Goal: Information Seeking & Learning: Learn about a topic

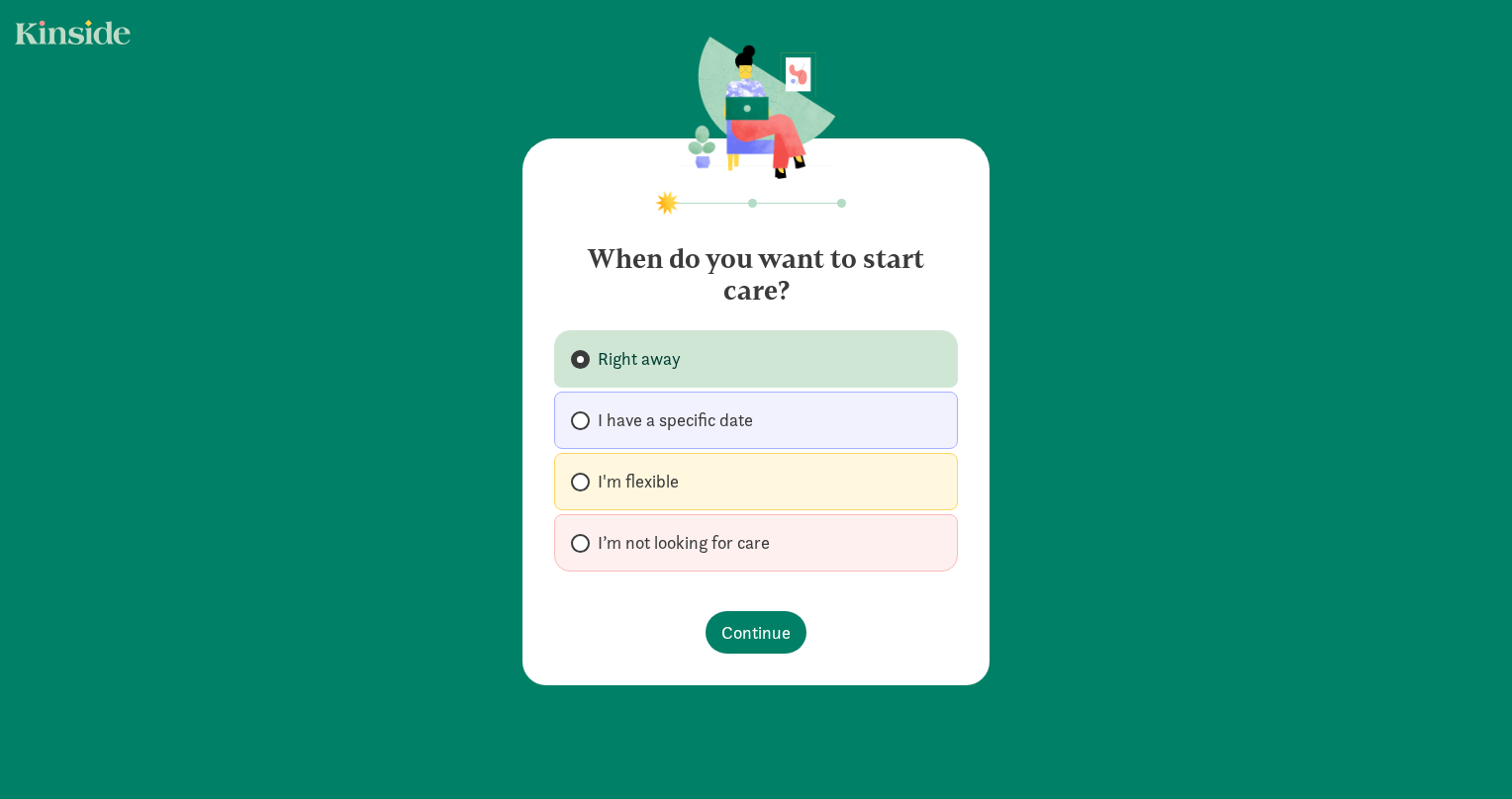
click at [644, 485] on span "I'm flexible" at bounding box center [638, 481] width 81 height 24
click at [584, 485] on input "I'm flexible" at bounding box center [577, 481] width 13 height 13
radio input "true"
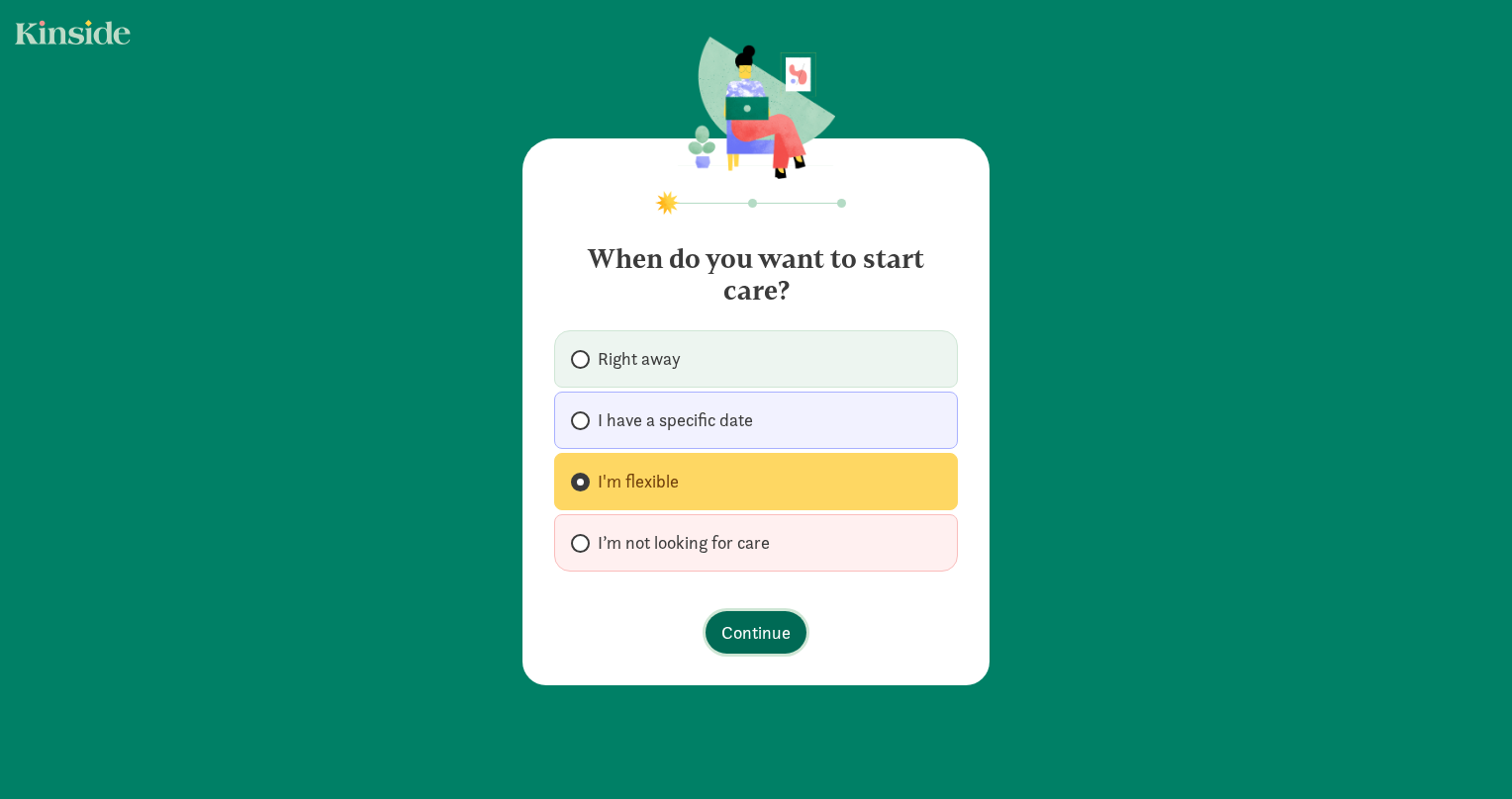
click at [767, 633] on span "Continue" at bounding box center [756, 632] width 69 height 27
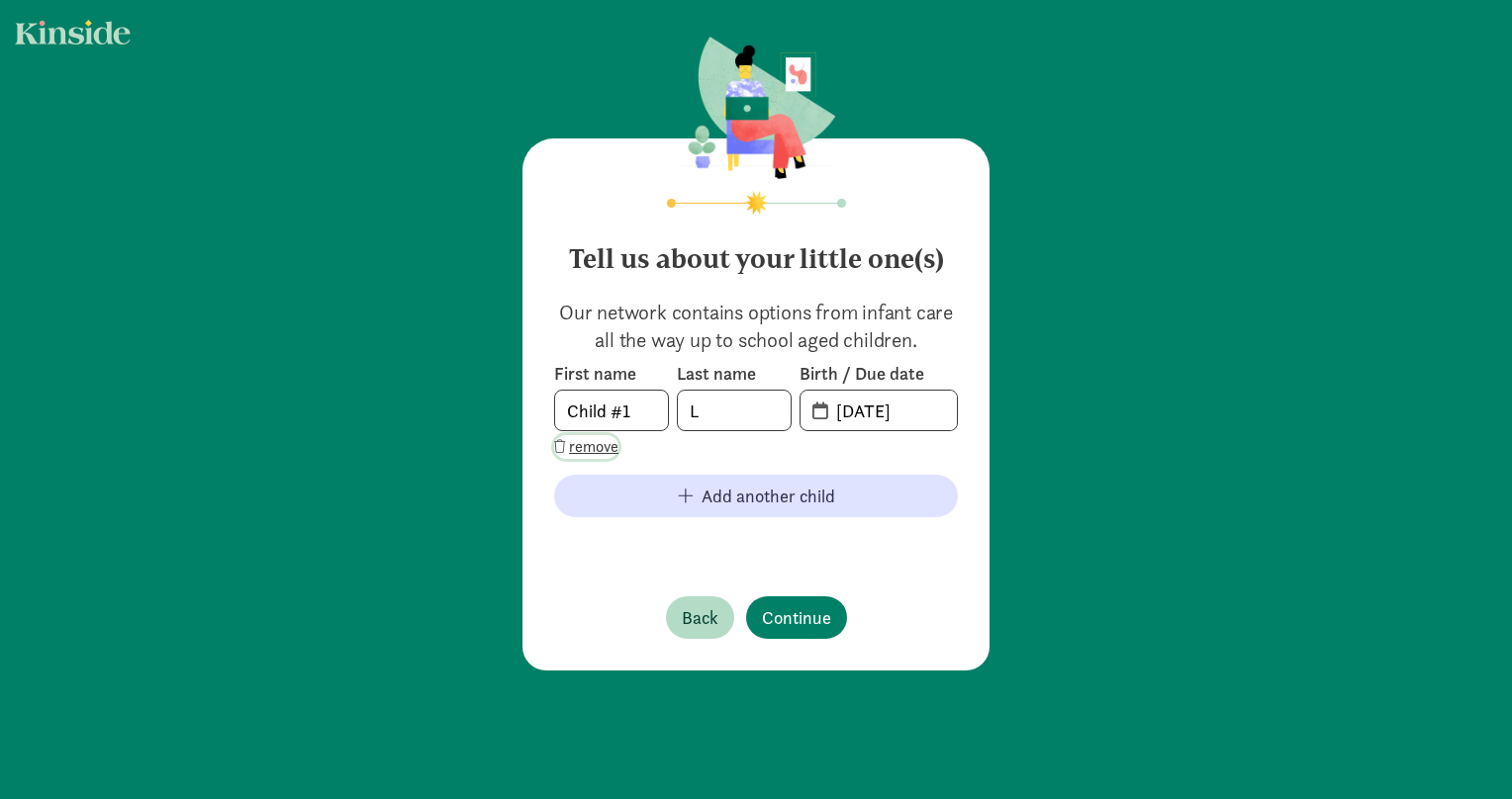
click at [594, 445] on span "remove" at bounding box center [594, 447] width 50 height 24
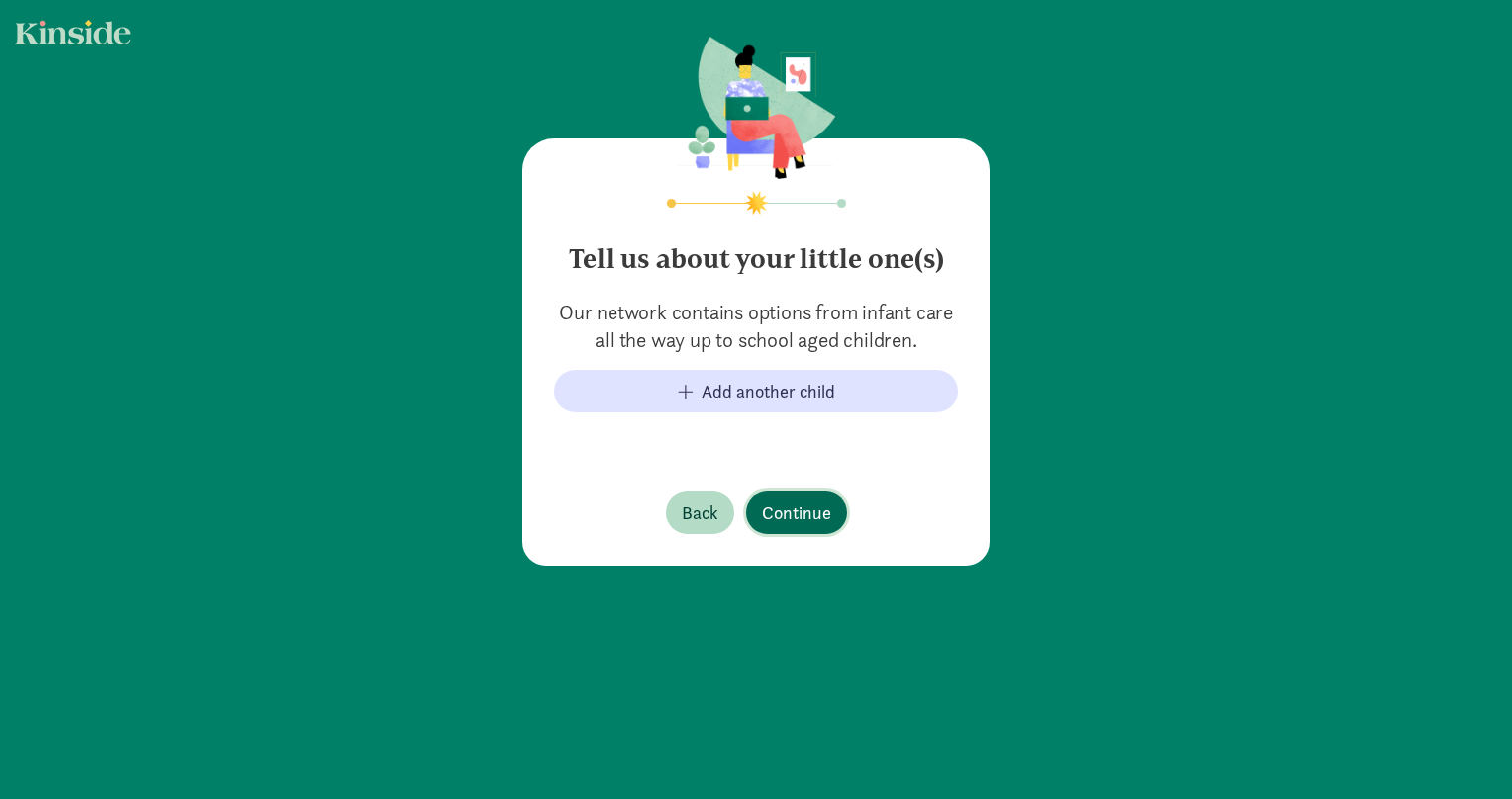
click at [797, 508] on span "Continue" at bounding box center [795, 512] width 69 height 27
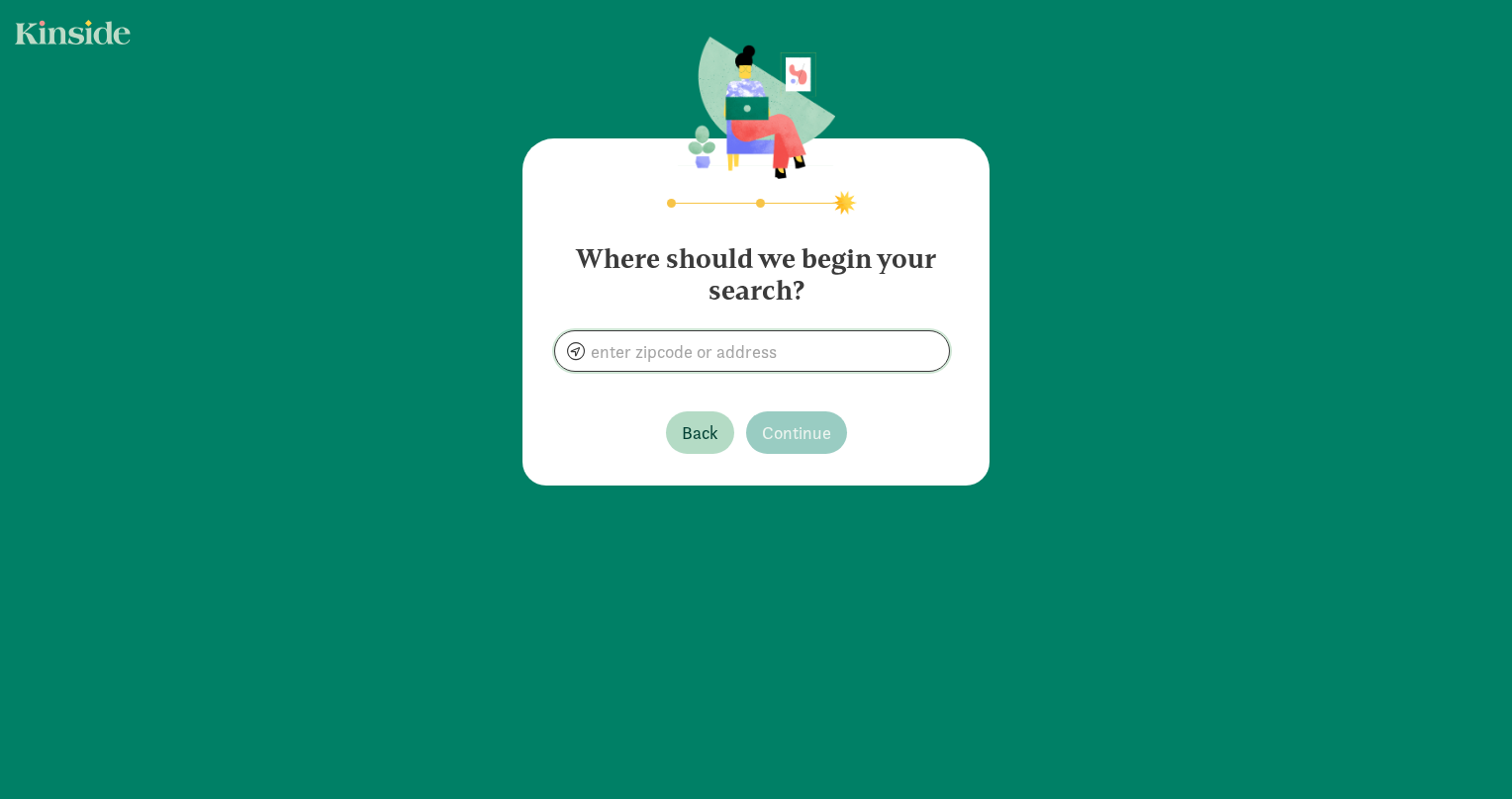
click at [736, 356] on input at bounding box center [752, 352] width 394 height 40
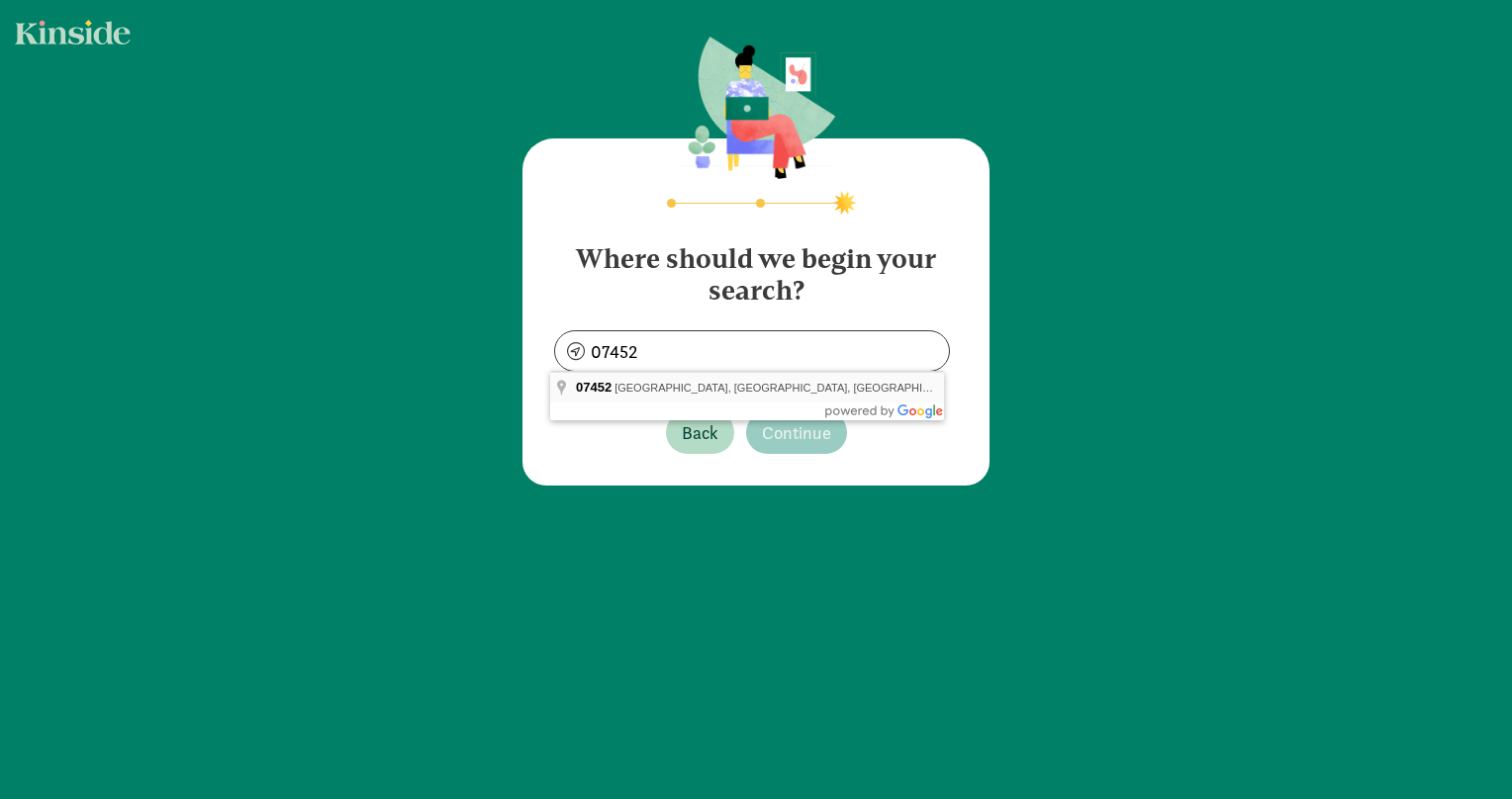
type input "Glen Rock, NJ 07452, USA"
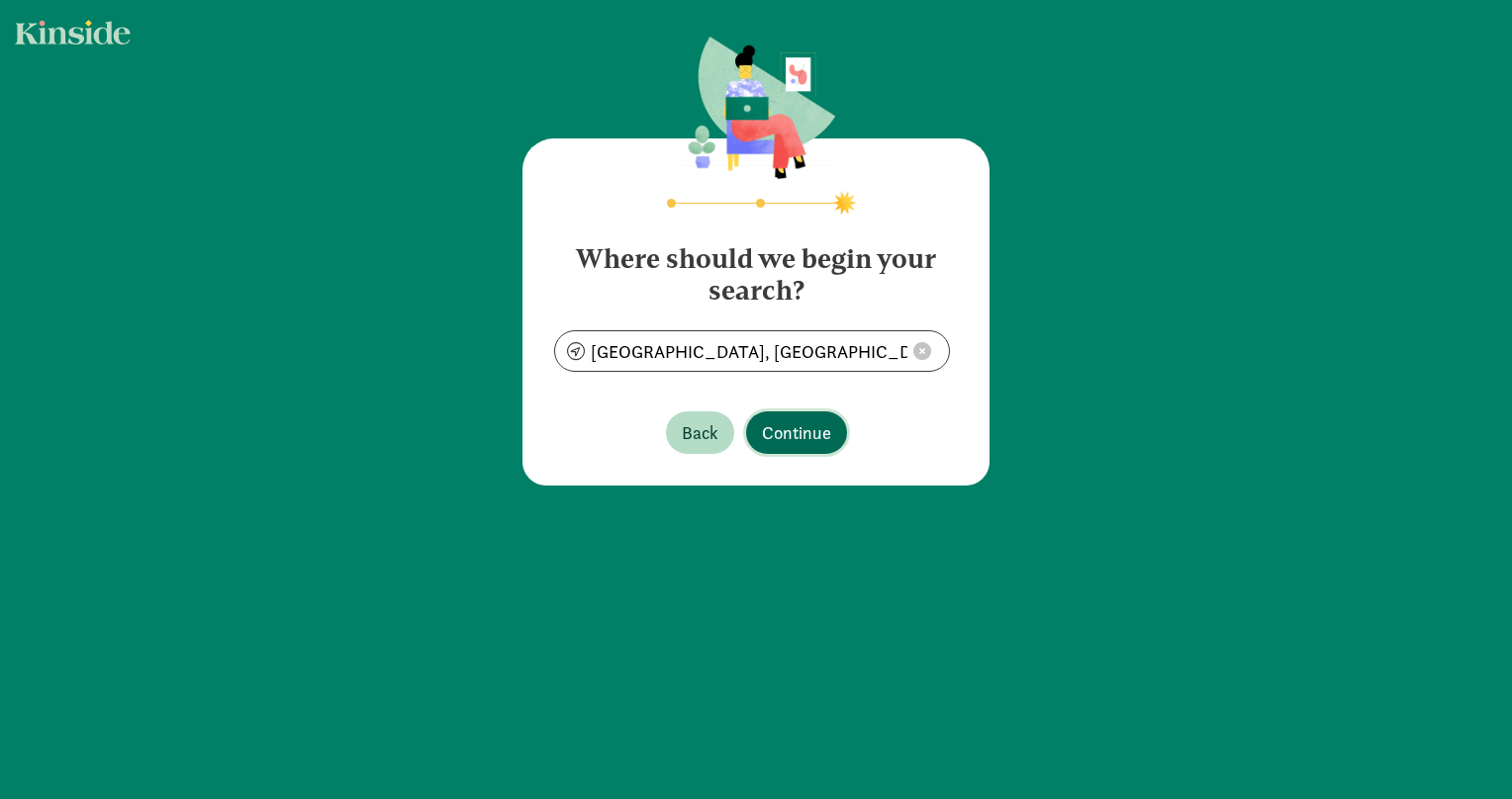
click at [819, 429] on span "Continue" at bounding box center [795, 432] width 69 height 27
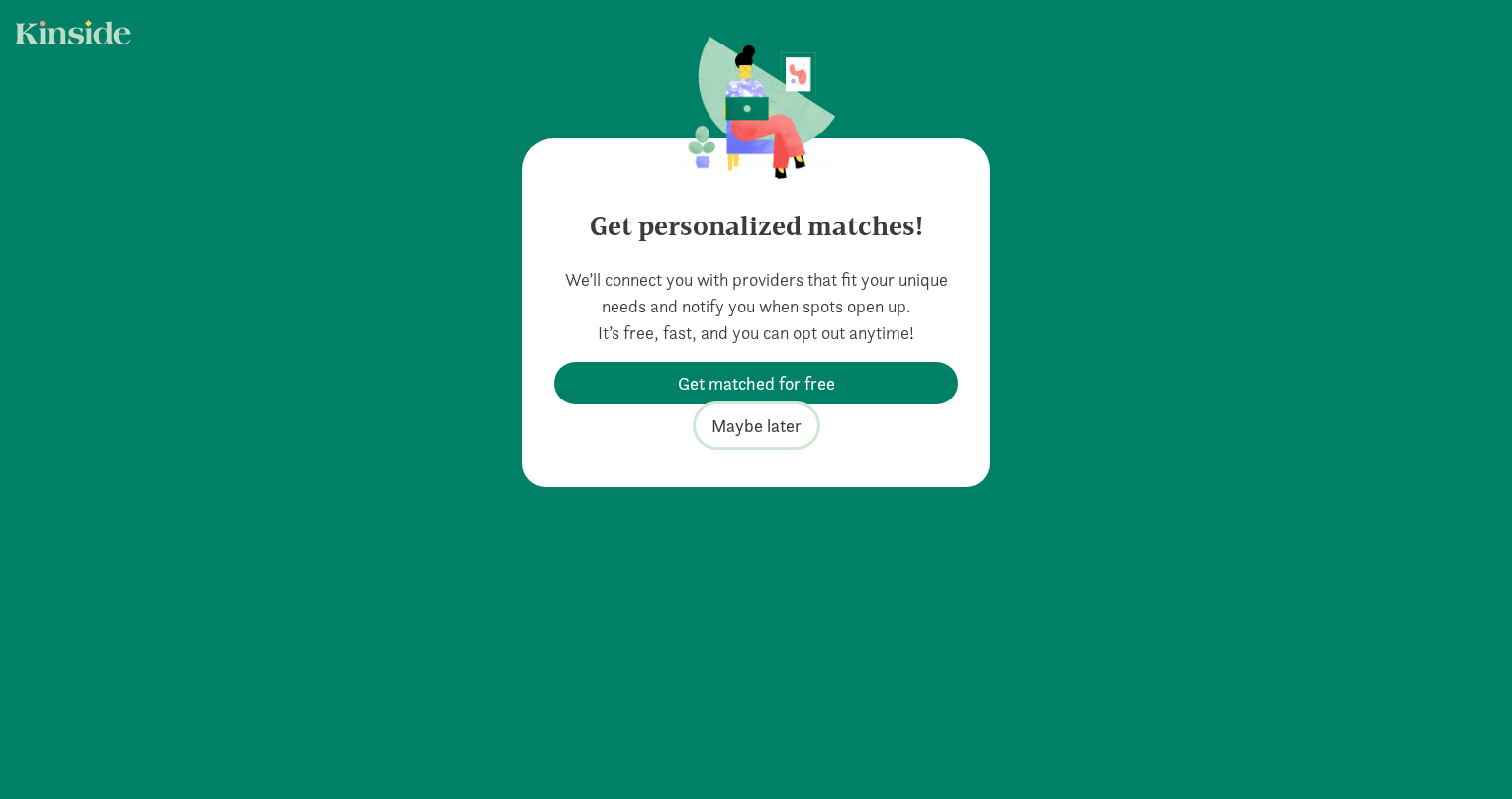
click at [781, 430] on span "Maybe later" at bounding box center [756, 425] width 90 height 27
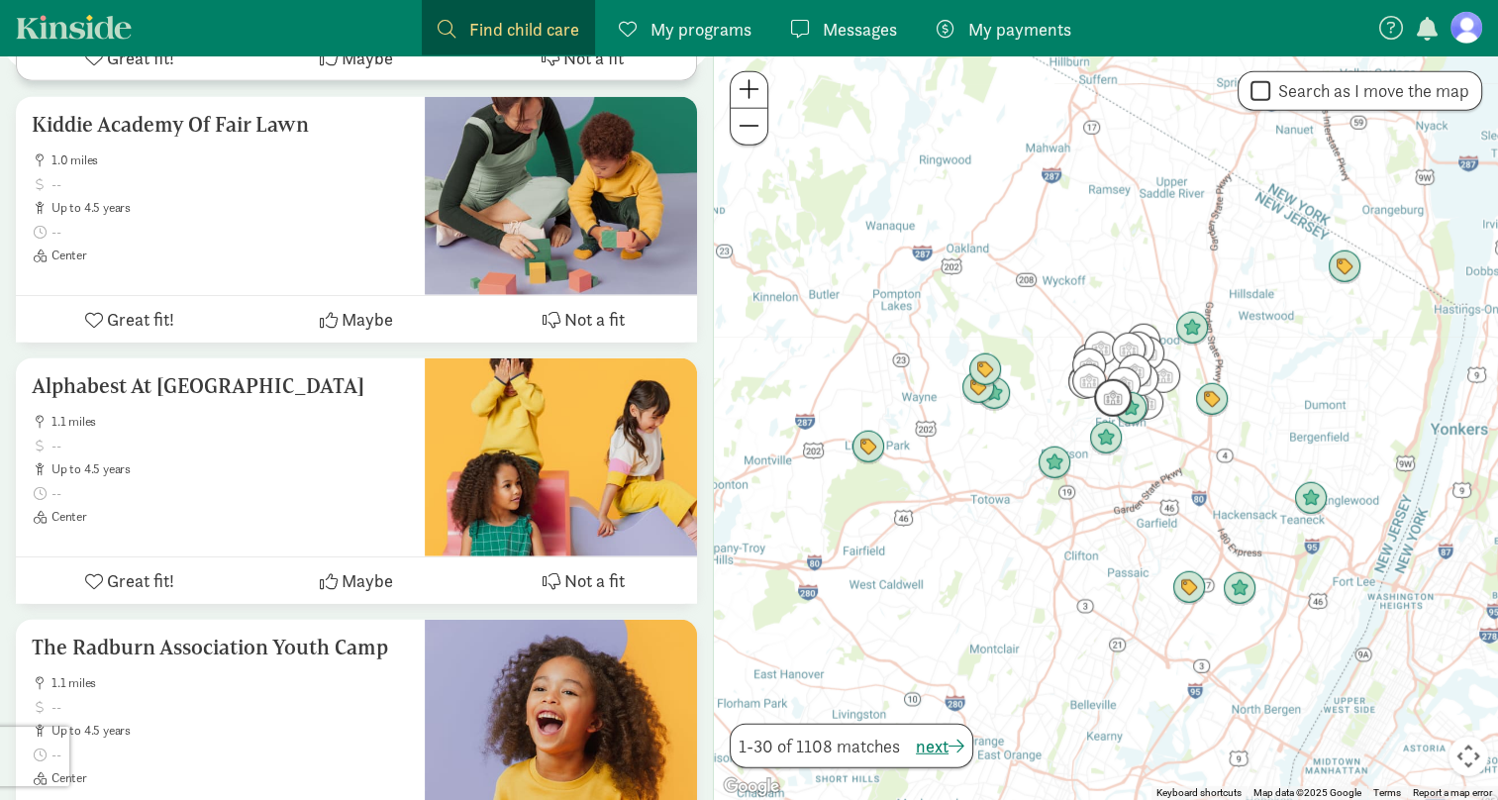
scroll to position [4950, 0]
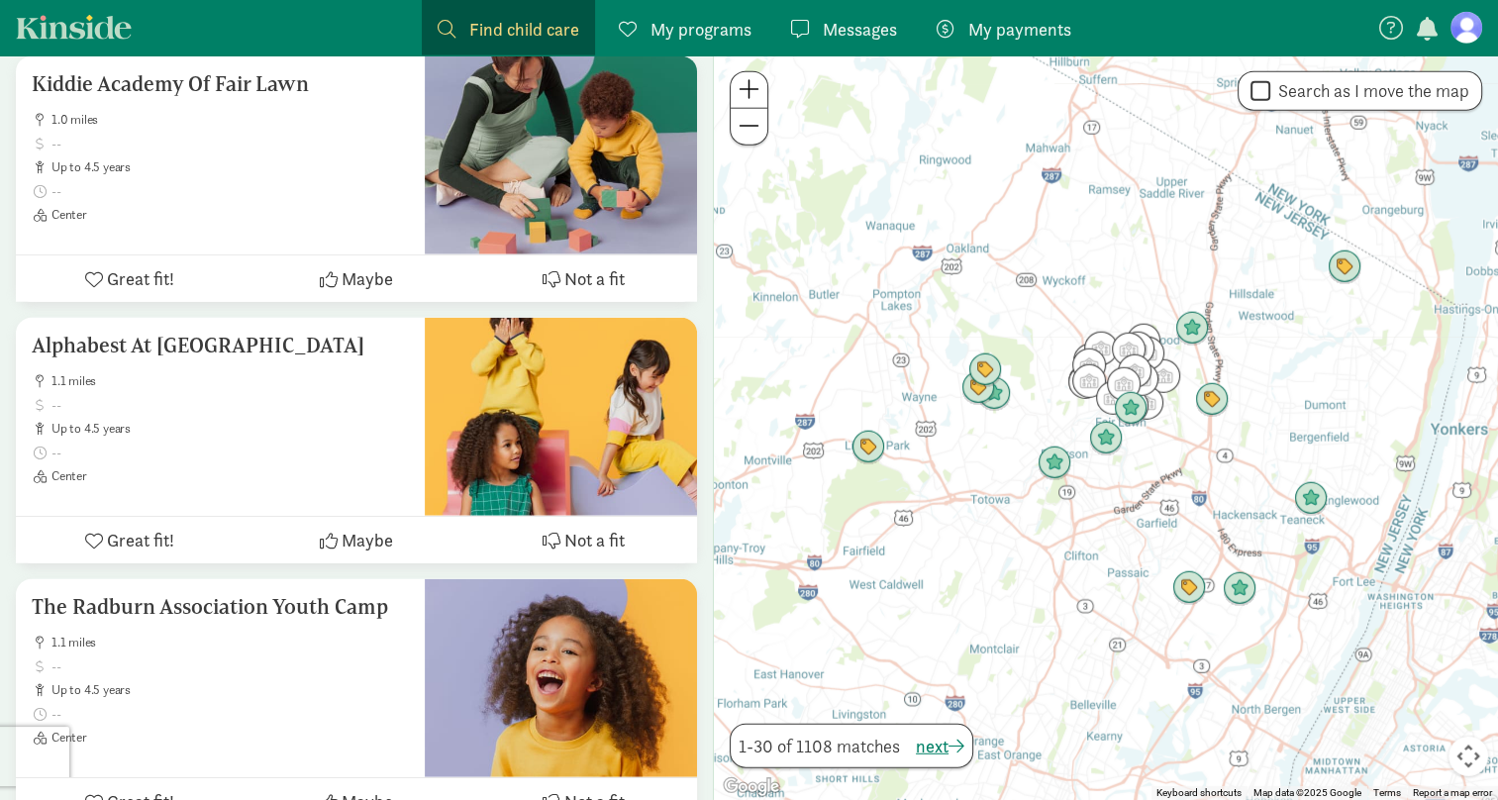
click at [751, 91] on span at bounding box center [749, 89] width 21 height 24
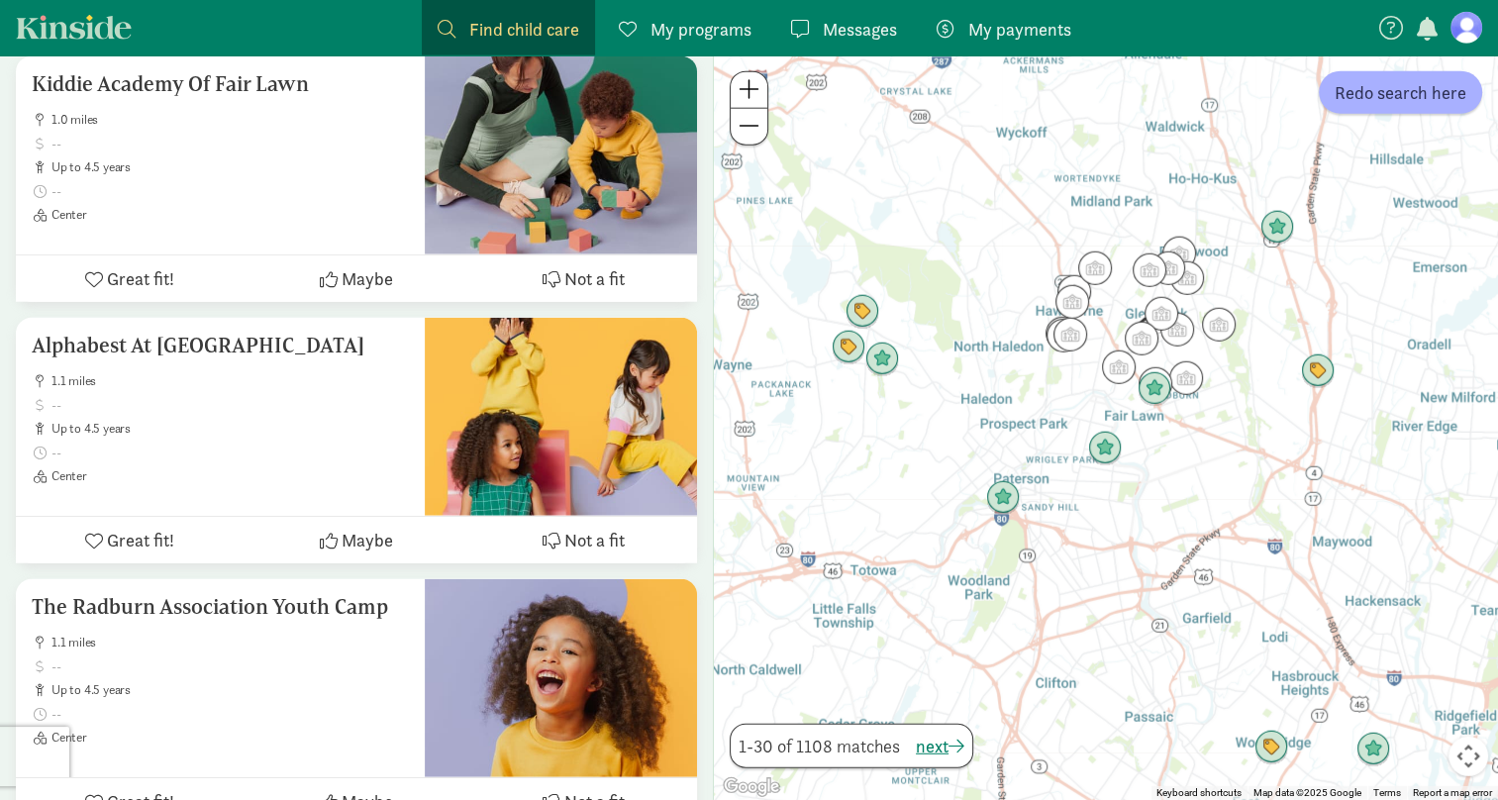
click at [751, 91] on span at bounding box center [749, 89] width 21 height 24
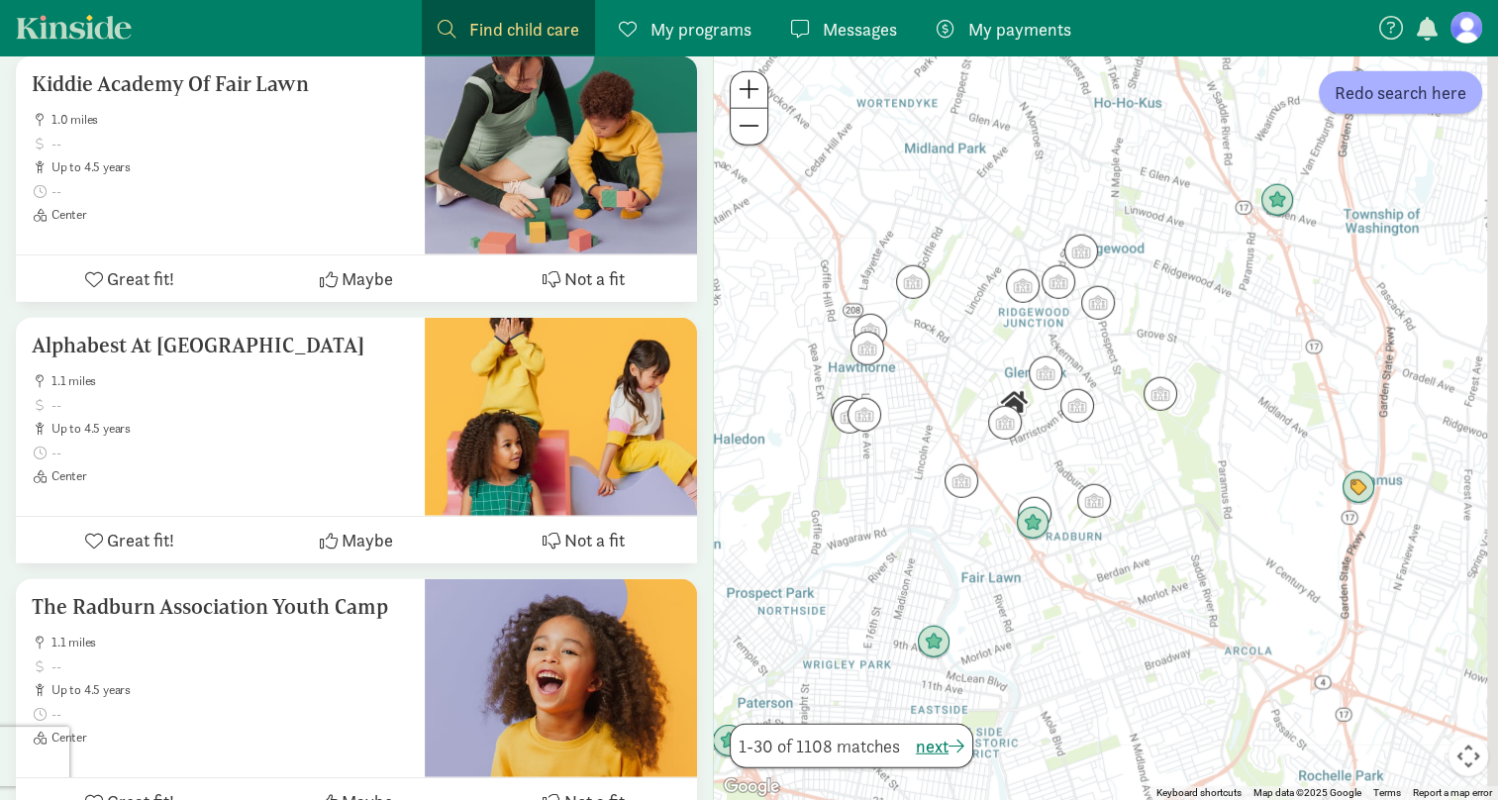
drag, startPoint x: 1139, startPoint y: 206, endPoint x: 954, endPoint y: 400, distance: 267.5
click at [954, 400] on div at bounding box center [1106, 427] width 784 height 745
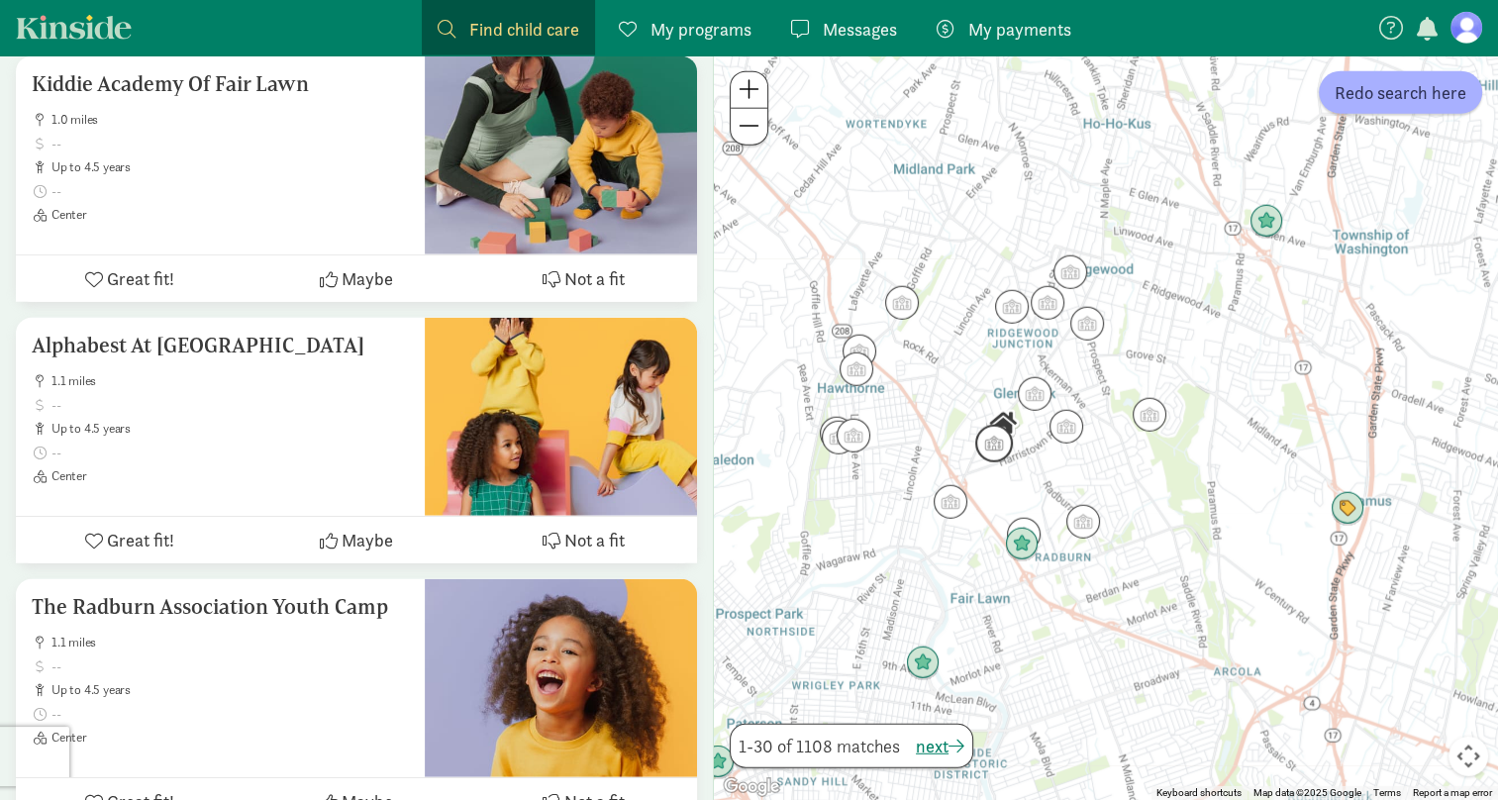
click at [997, 448] on img "Click to see details" at bounding box center [994, 444] width 38 height 38
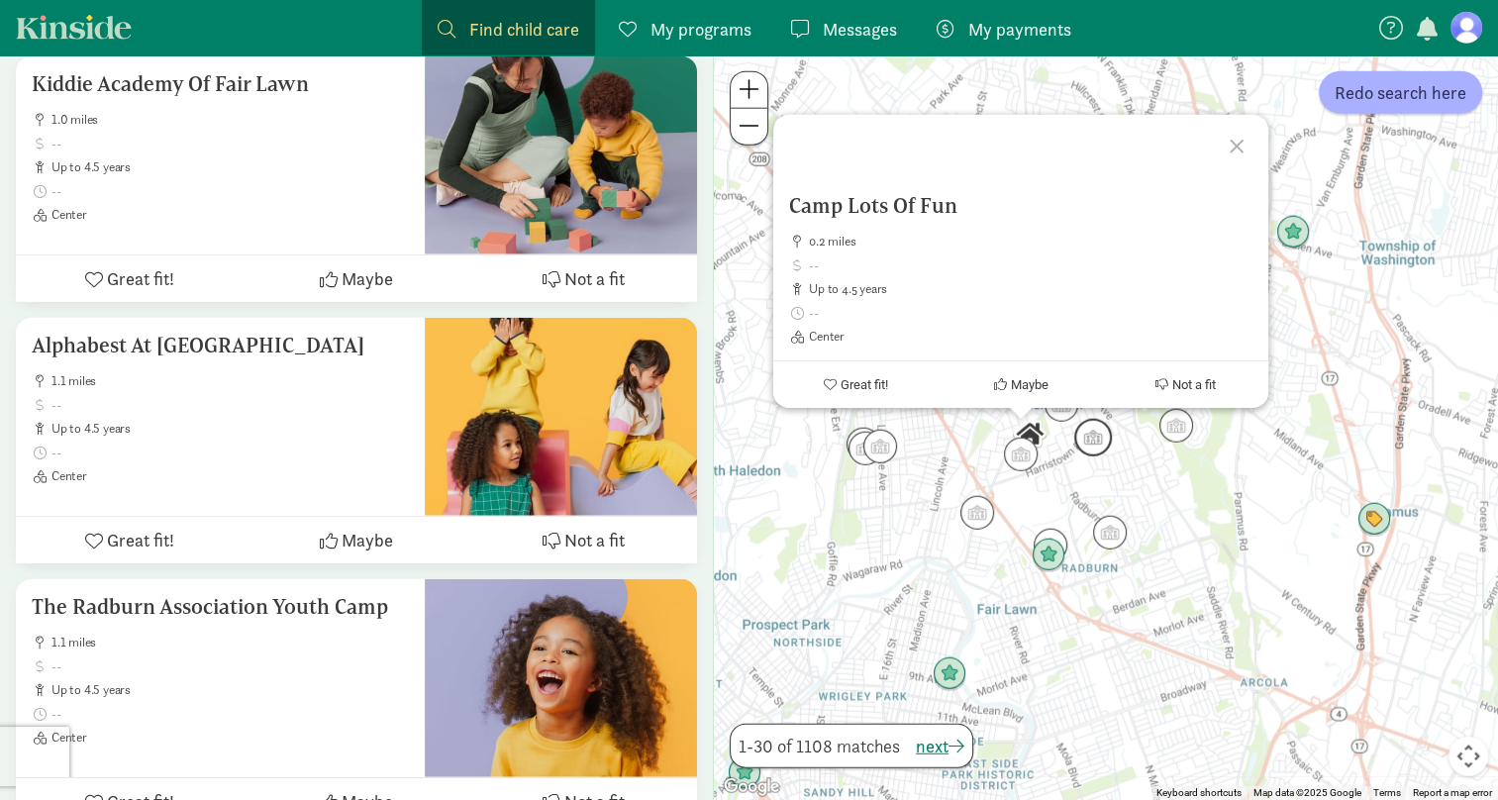
click at [1094, 449] on img "Click to see details" at bounding box center [1093, 438] width 38 height 38
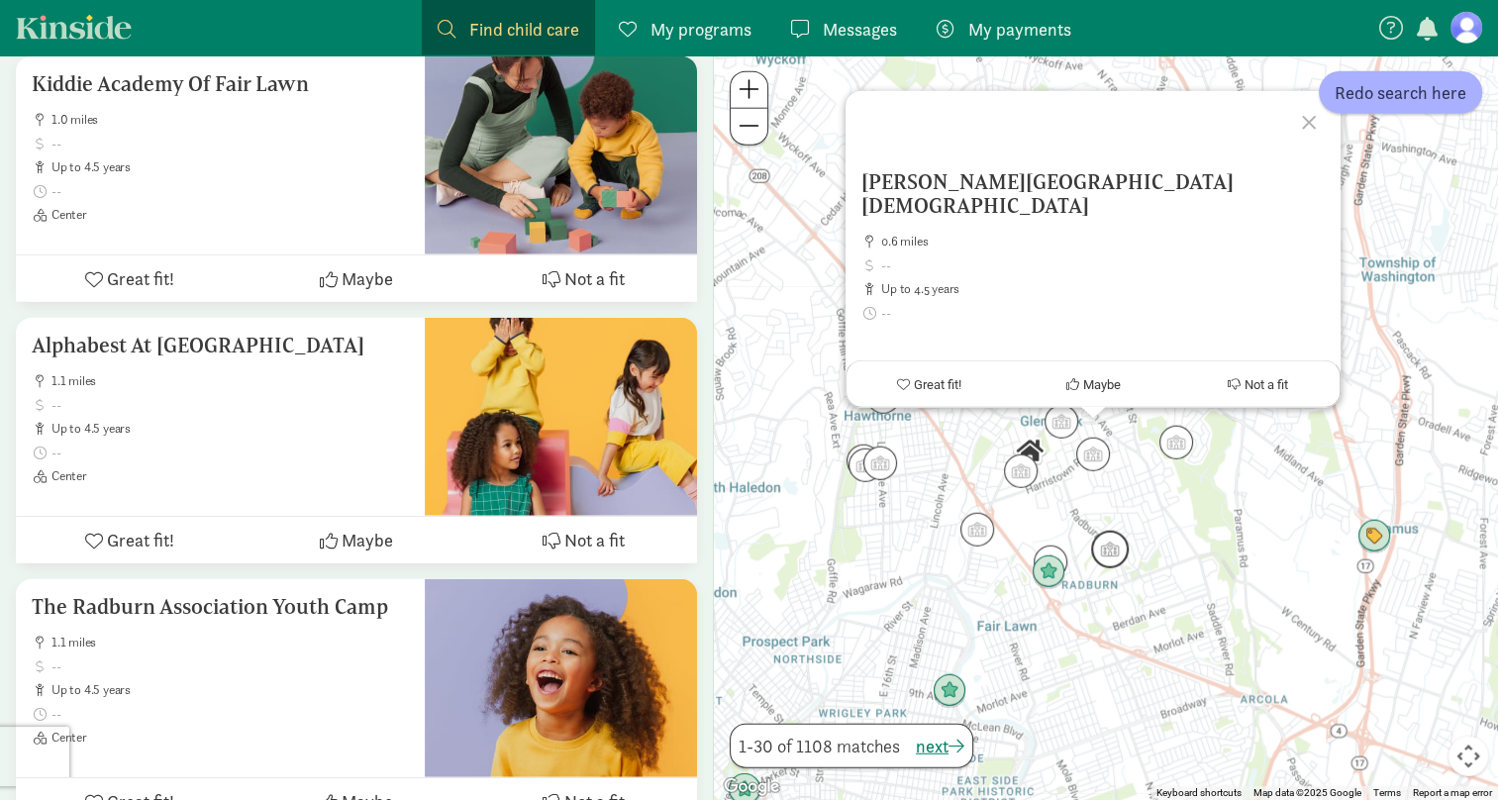
click at [1113, 547] on img "Click to see details" at bounding box center [1110, 550] width 38 height 38
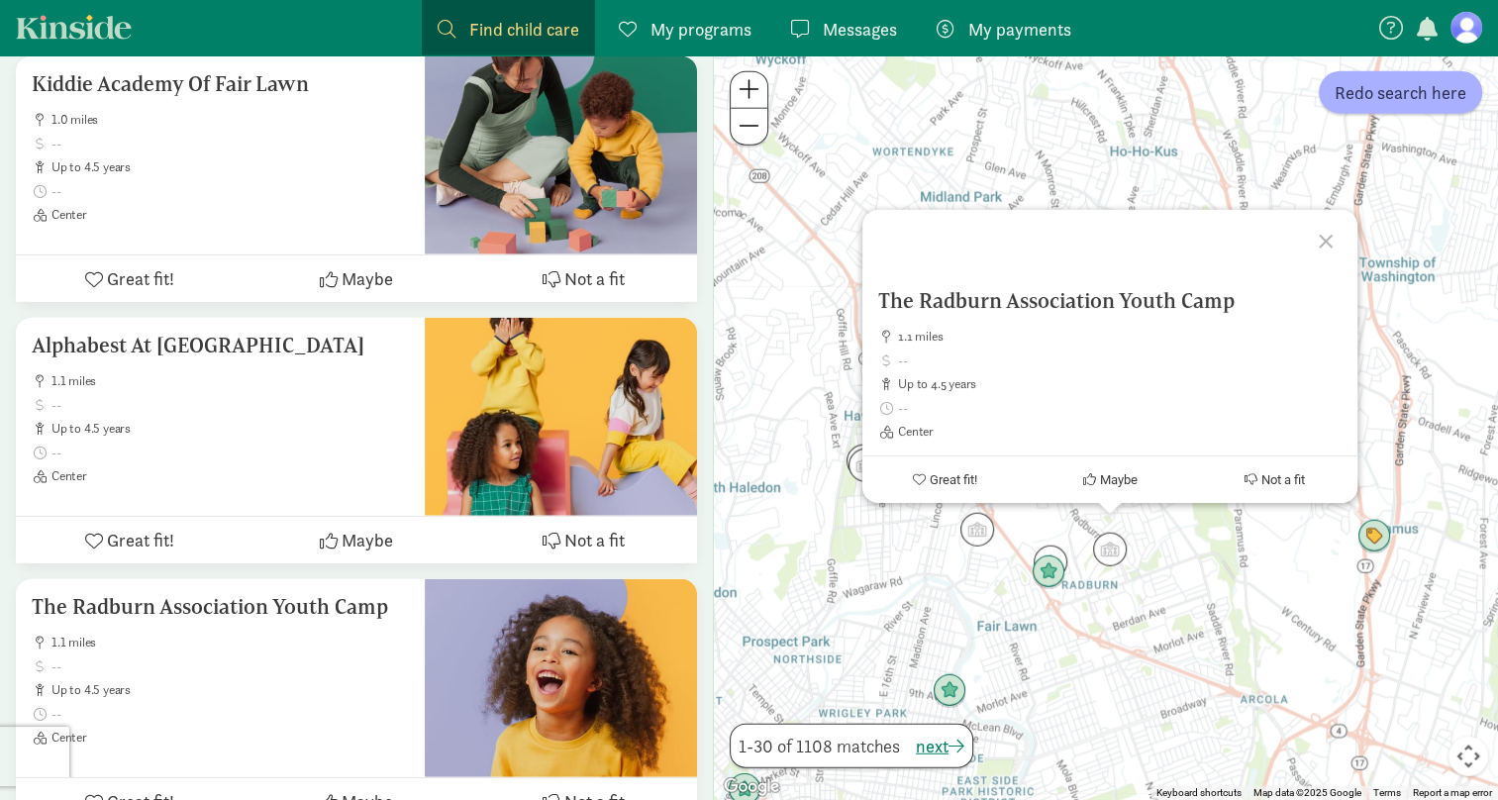
click at [1179, 547] on div "To navigate, press the arrow keys. The Radburn Association Youth Camp 1.1 miles…" at bounding box center [1106, 427] width 784 height 745
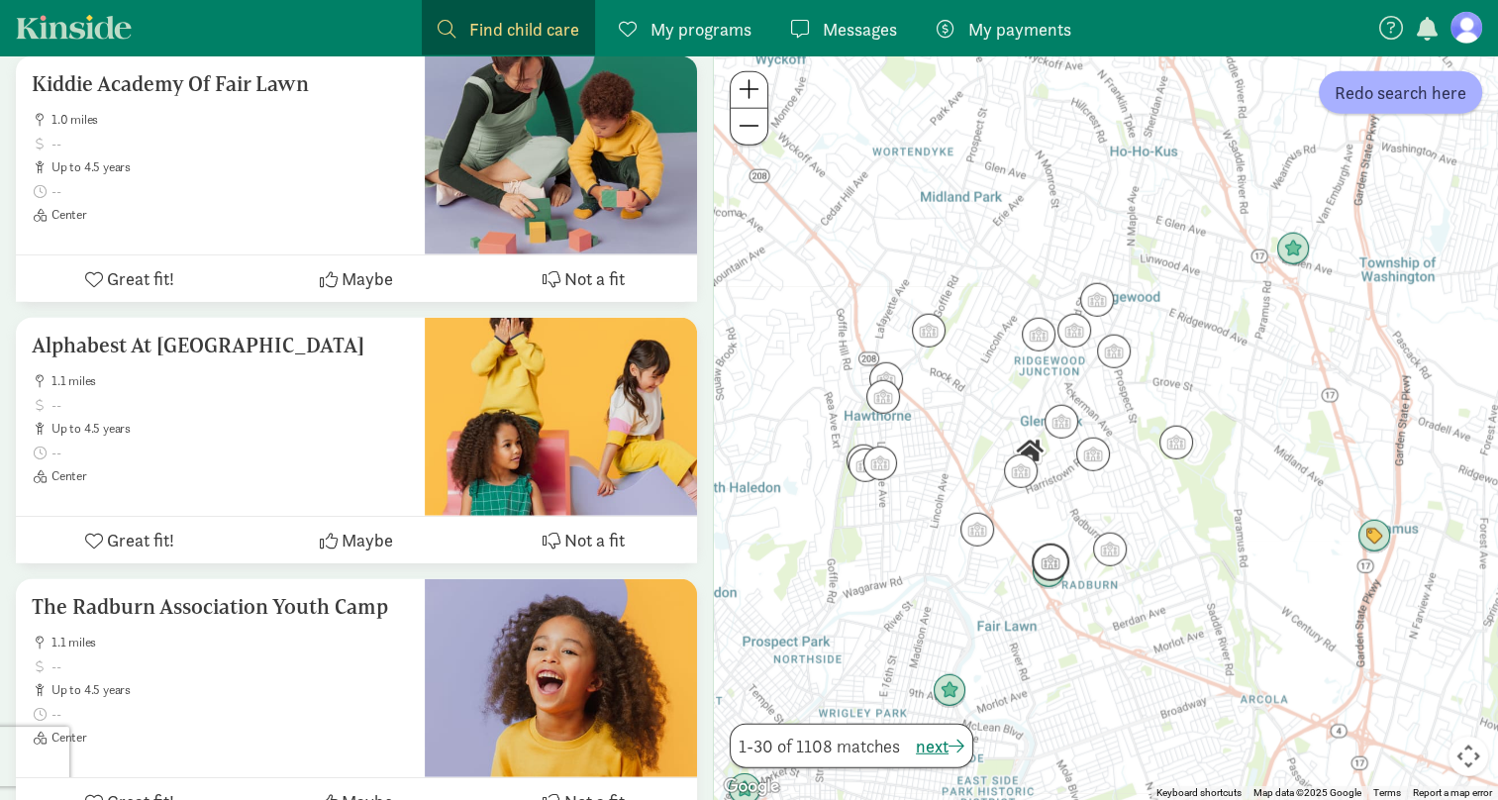
click at [1058, 558] on img "Click to see details" at bounding box center [1051, 563] width 38 height 38
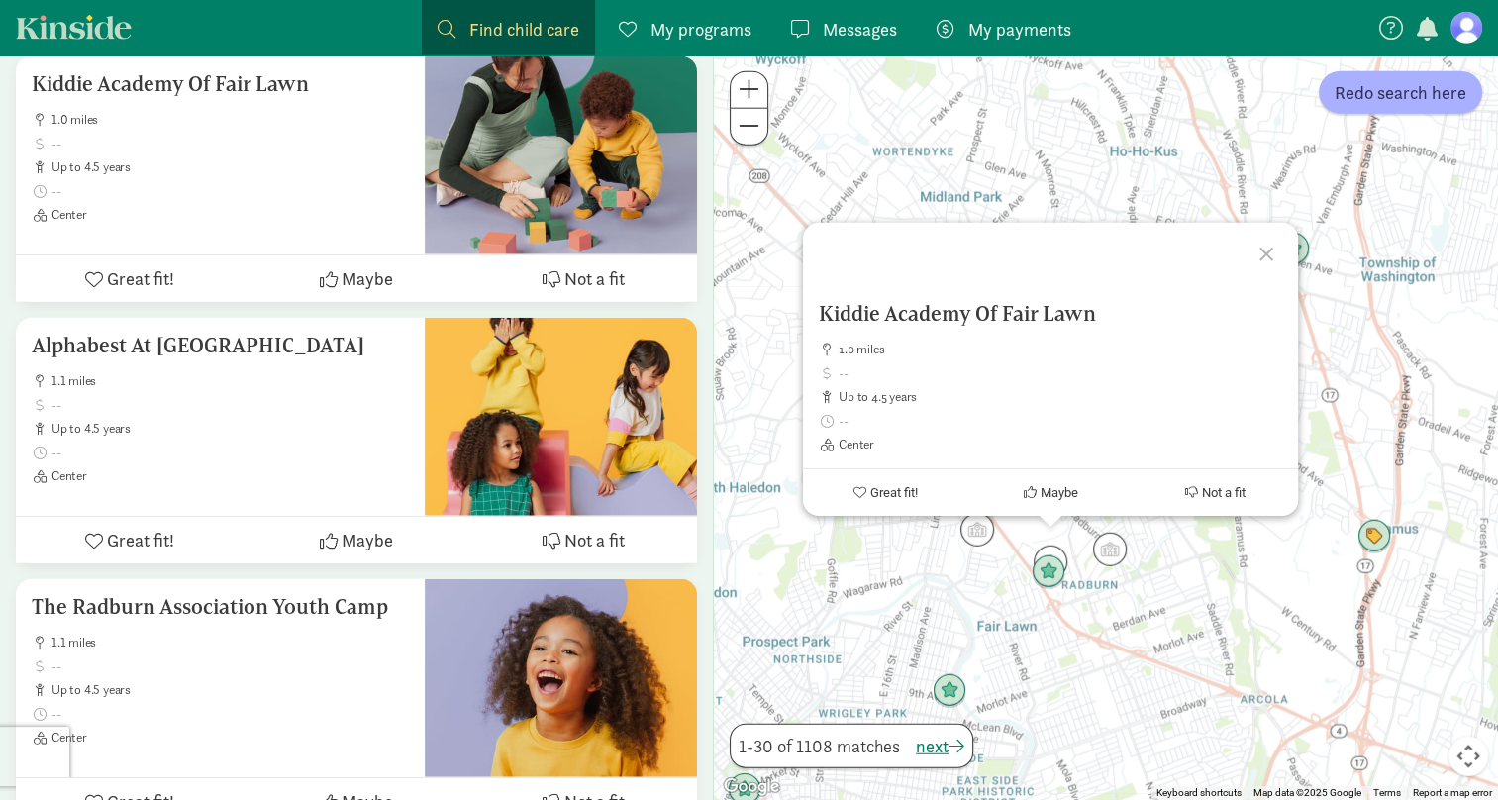
click at [1178, 573] on div "Kiddie Academy Of Fair Lawn 1.0 miles up to 4.5 years Center Great fit! Maybe N…" at bounding box center [1106, 427] width 784 height 745
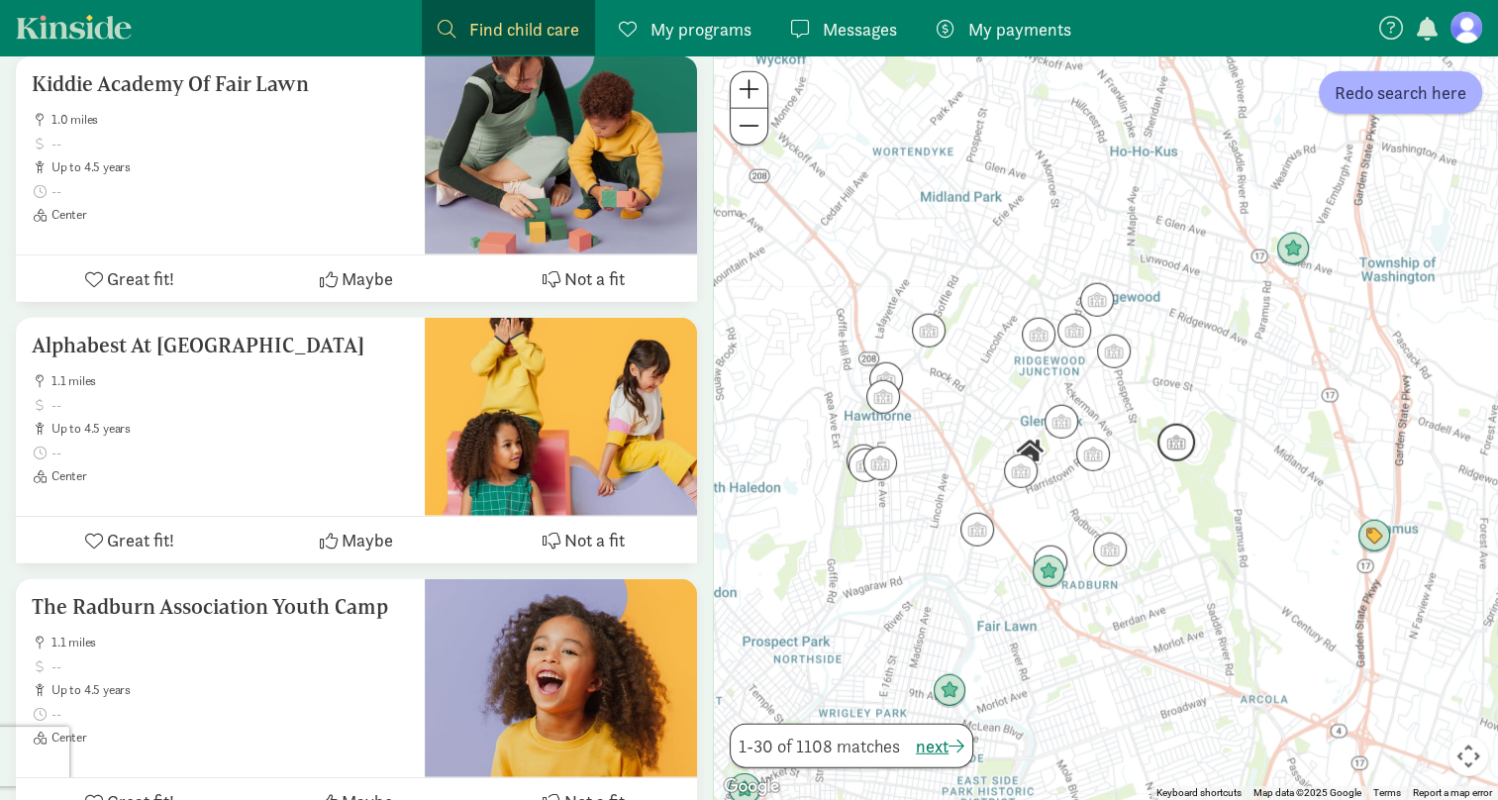
click at [1176, 455] on img "Click to see details" at bounding box center [1176, 443] width 38 height 38
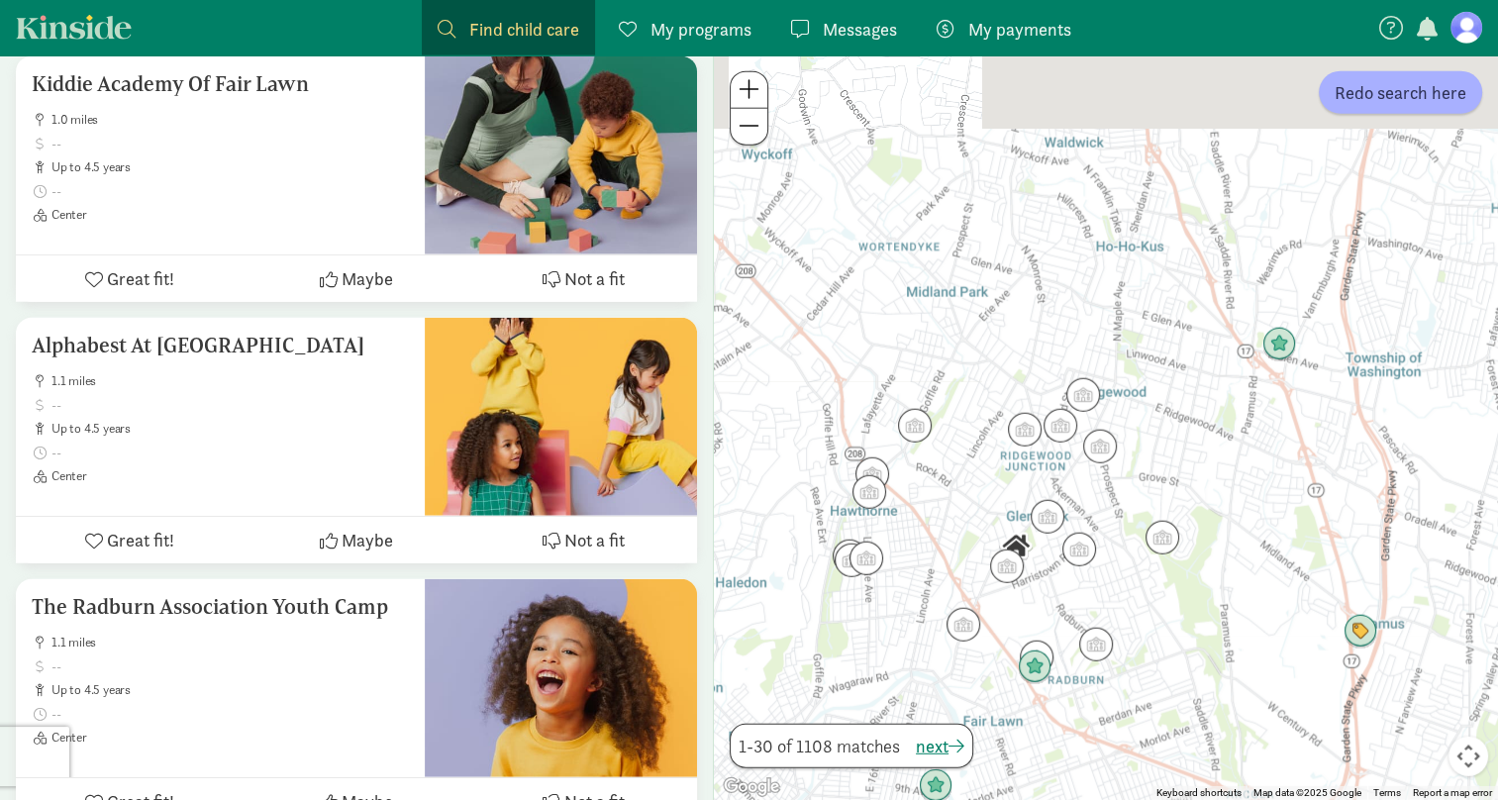
drag, startPoint x: 1120, startPoint y: 485, endPoint x: 1104, endPoint y: 580, distance: 96.4
click at [1104, 580] on div "To navigate, press the arrow keys." at bounding box center [1106, 427] width 784 height 745
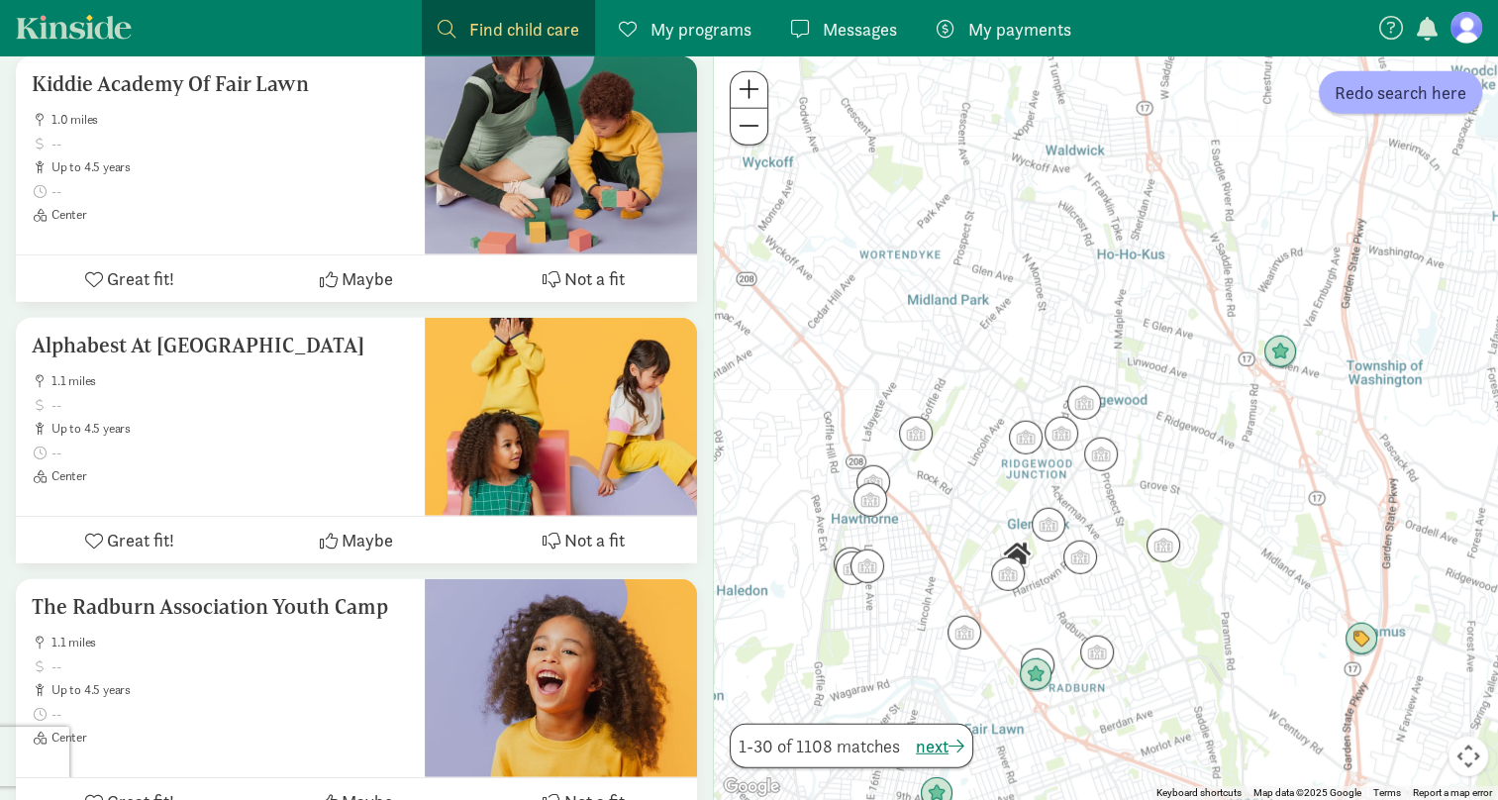
click at [1105, 472] on div at bounding box center [1106, 427] width 784 height 745
click at [1102, 465] on img "Click to see details" at bounding box center [1101, 455] width 38 height 38
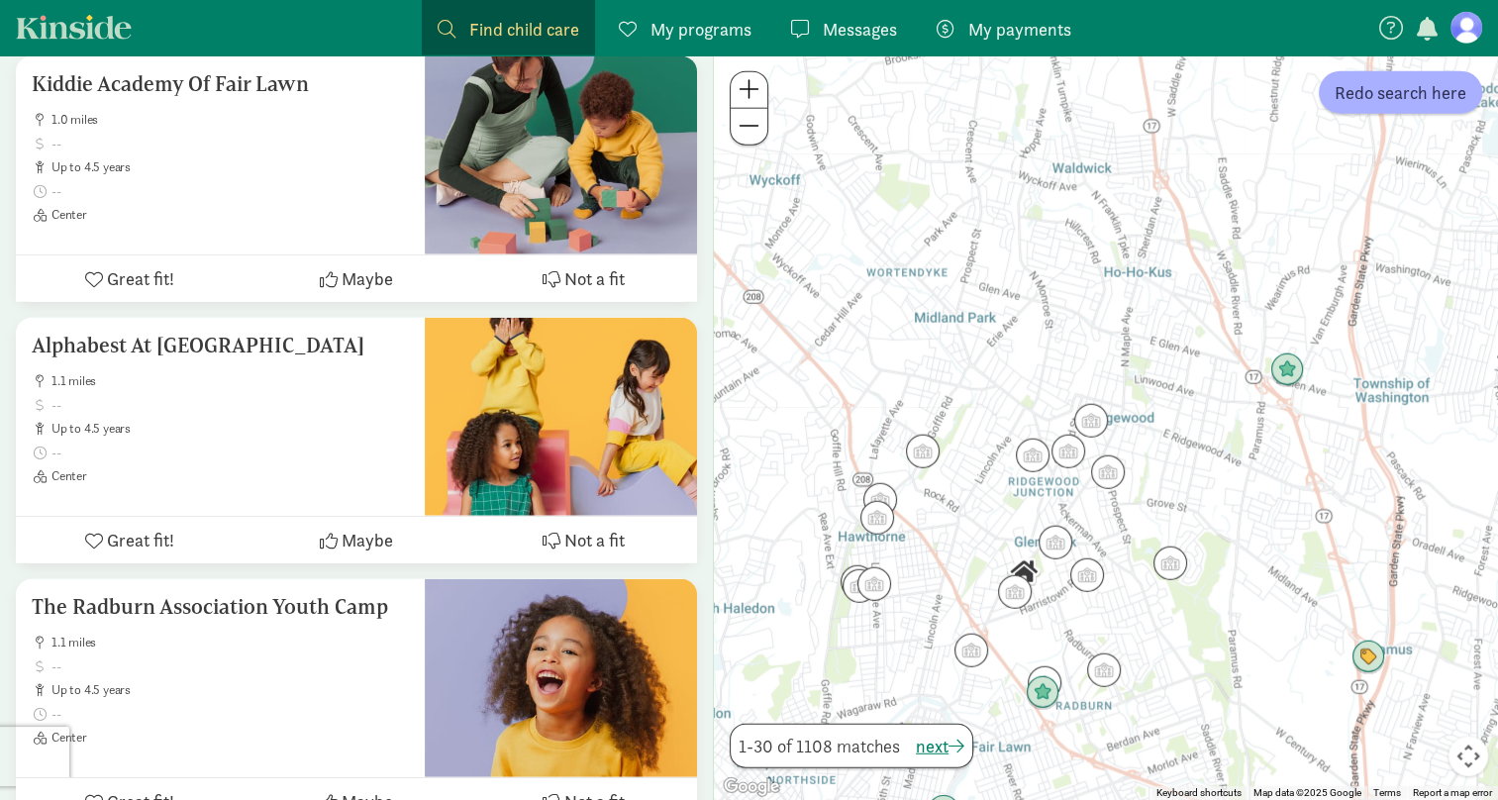
drag, startPoint x: 1176, startPoint y: 460, endPoint x: 1184, endPoint y: 483, distance: 24.1
click at [1185, 481] on div "To navigate, press the arrow keys." at bounding box center [1106, 427] width 784 height 745
click at [1096, 433] on img "Click to see details" at bounding box center [1091, 423] width 38 height 38
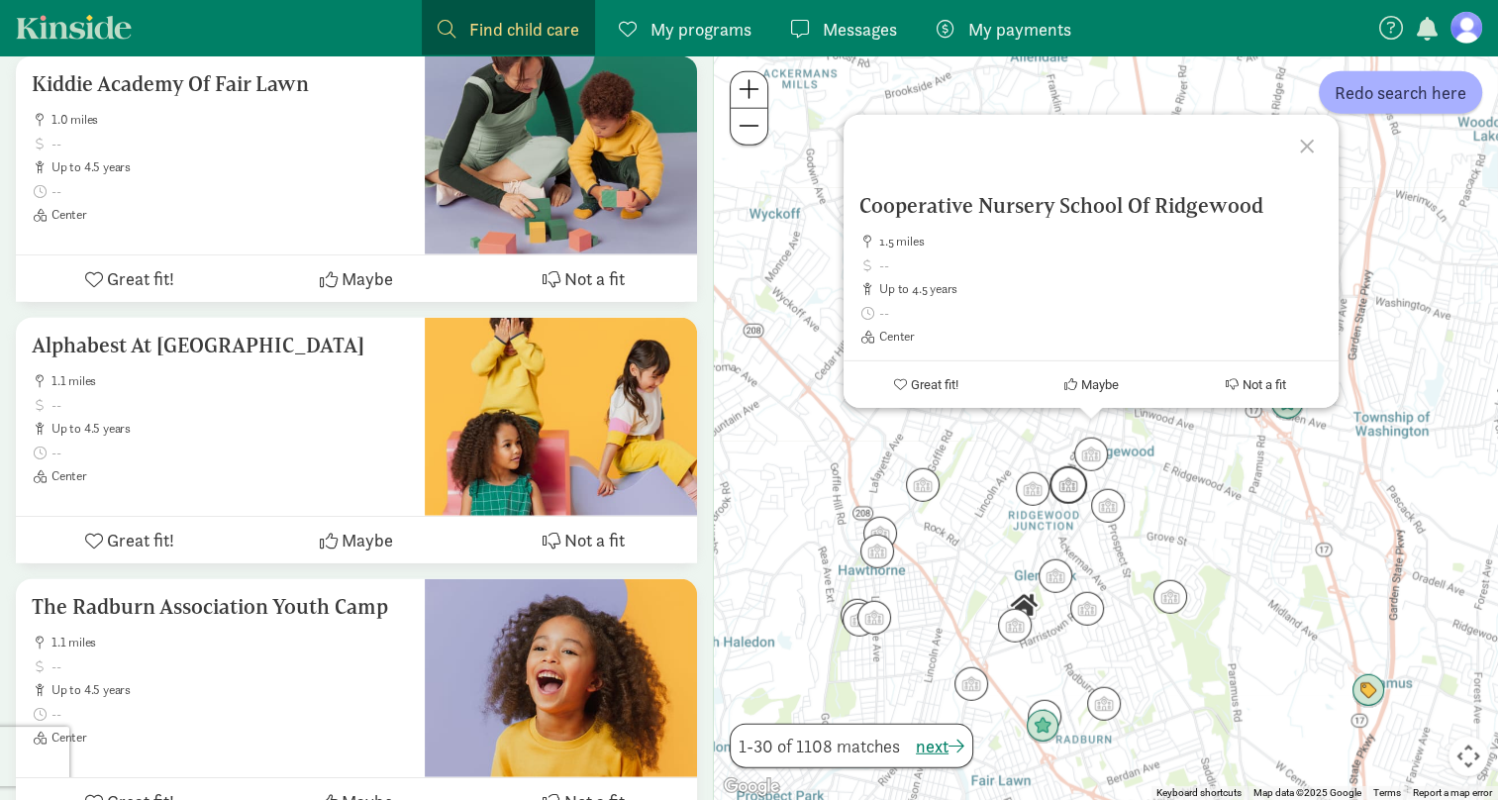
click at [1073, 484] on img "Click to see details" at bounding box center [1068, 485] width 38 height 38
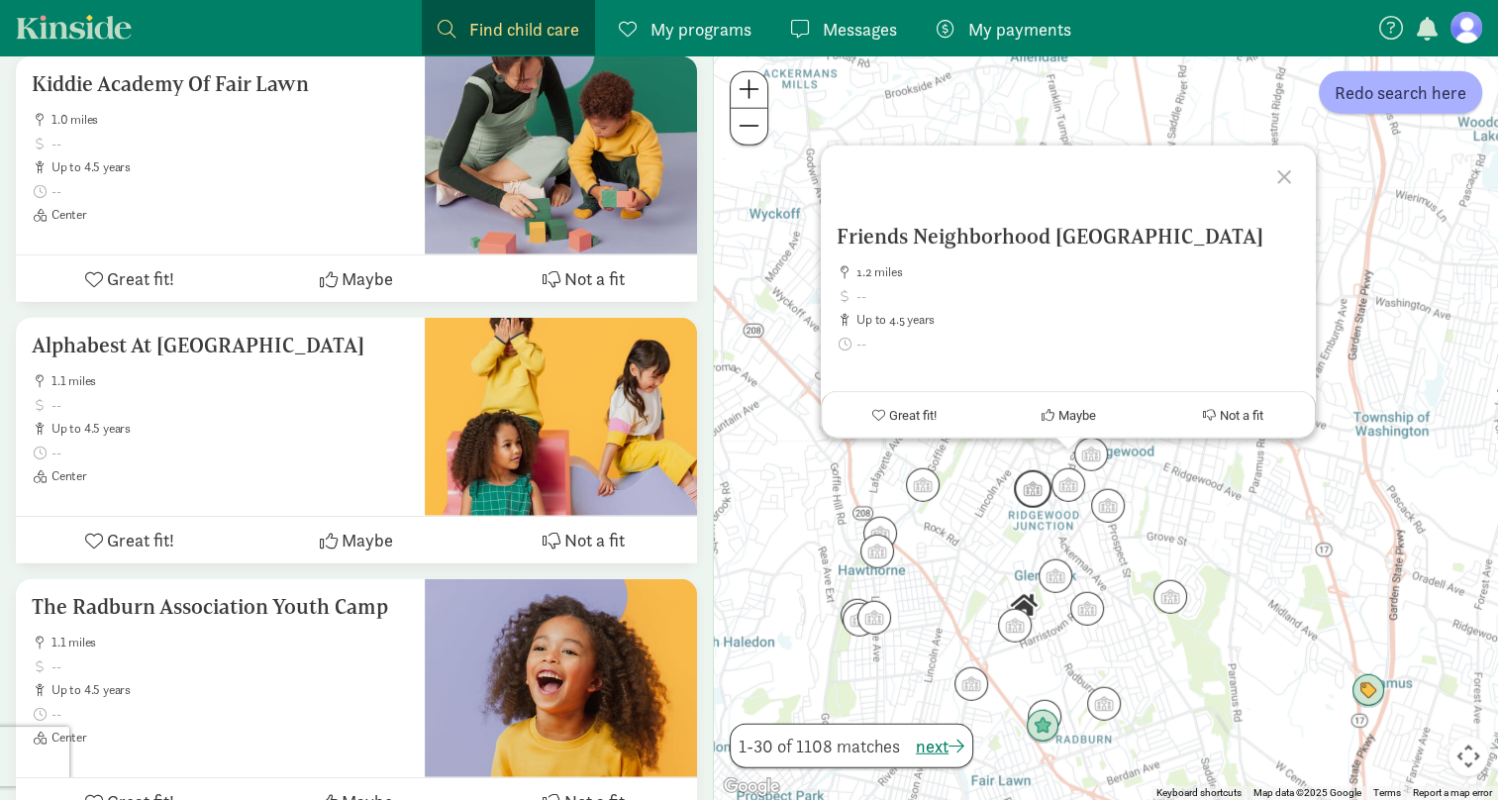
click at [1036, 495] on img "Click to see details" at bounding box center [1033, 489] width 38 height 38
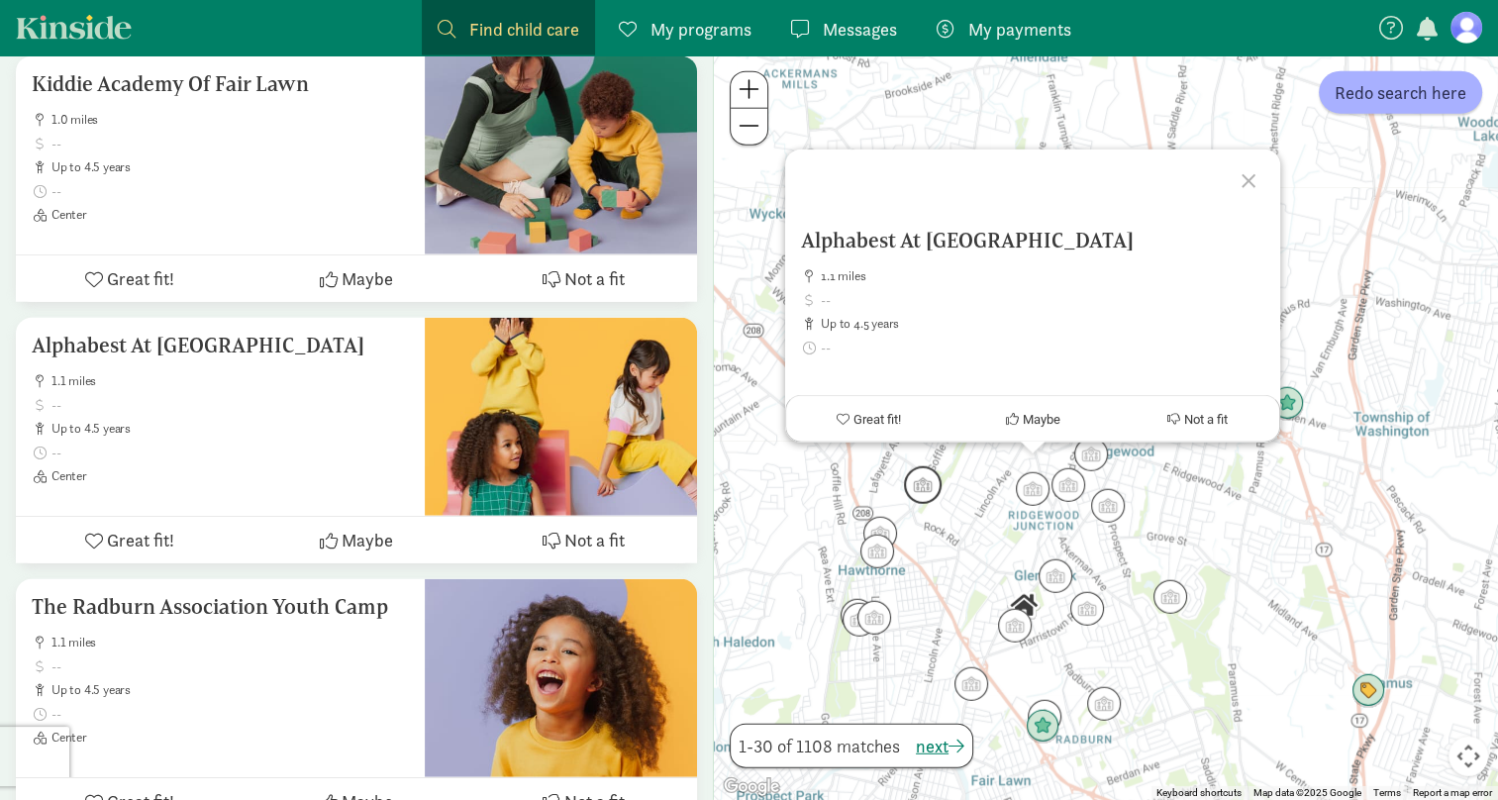
click at [927, 495] on img "Click to see details" at bounding box center [923, 485] width 38 height 38
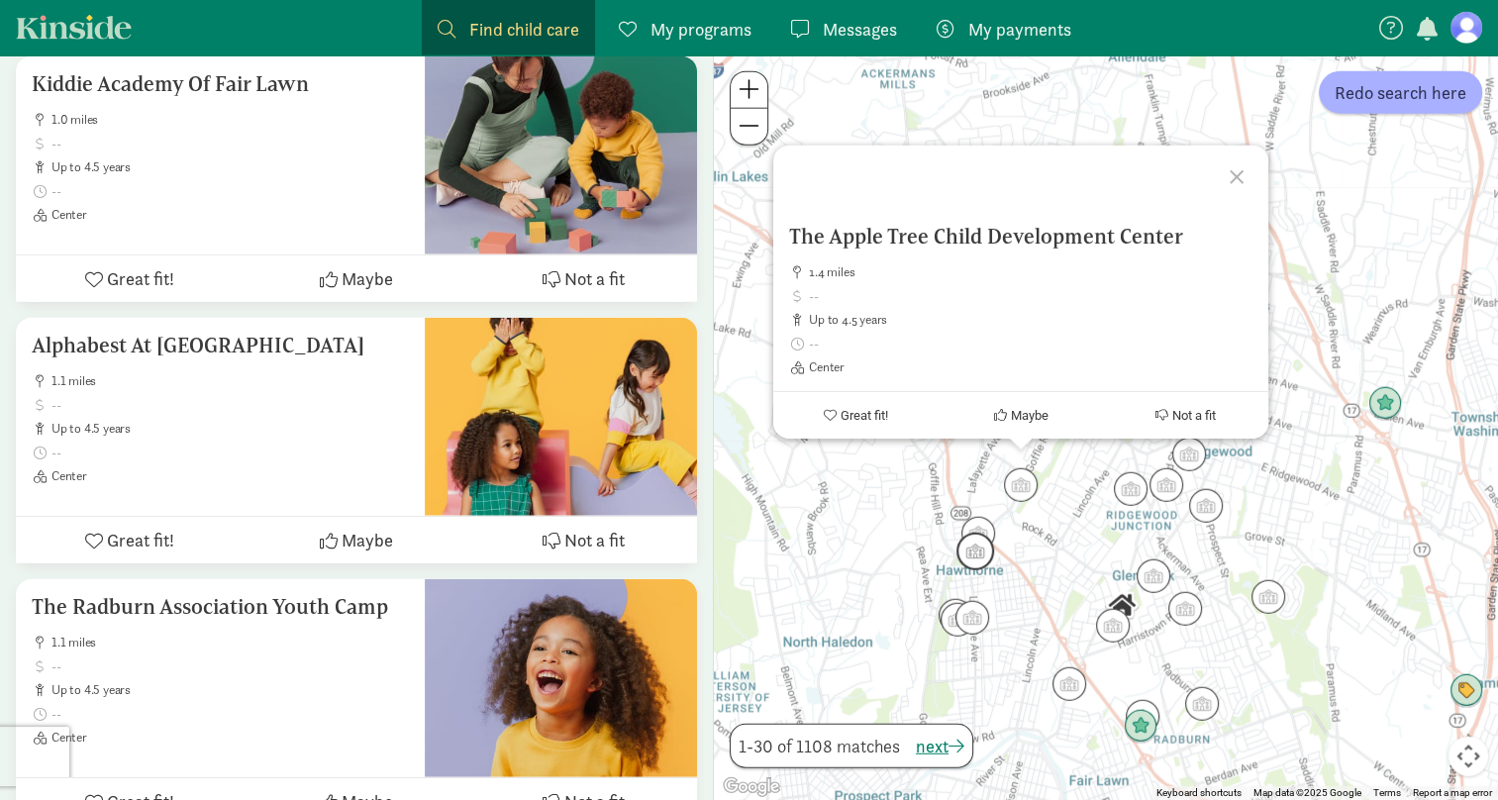
click at [966, 556] on img "Click to see details" at bounding box center [975, 552] width 38 height 38
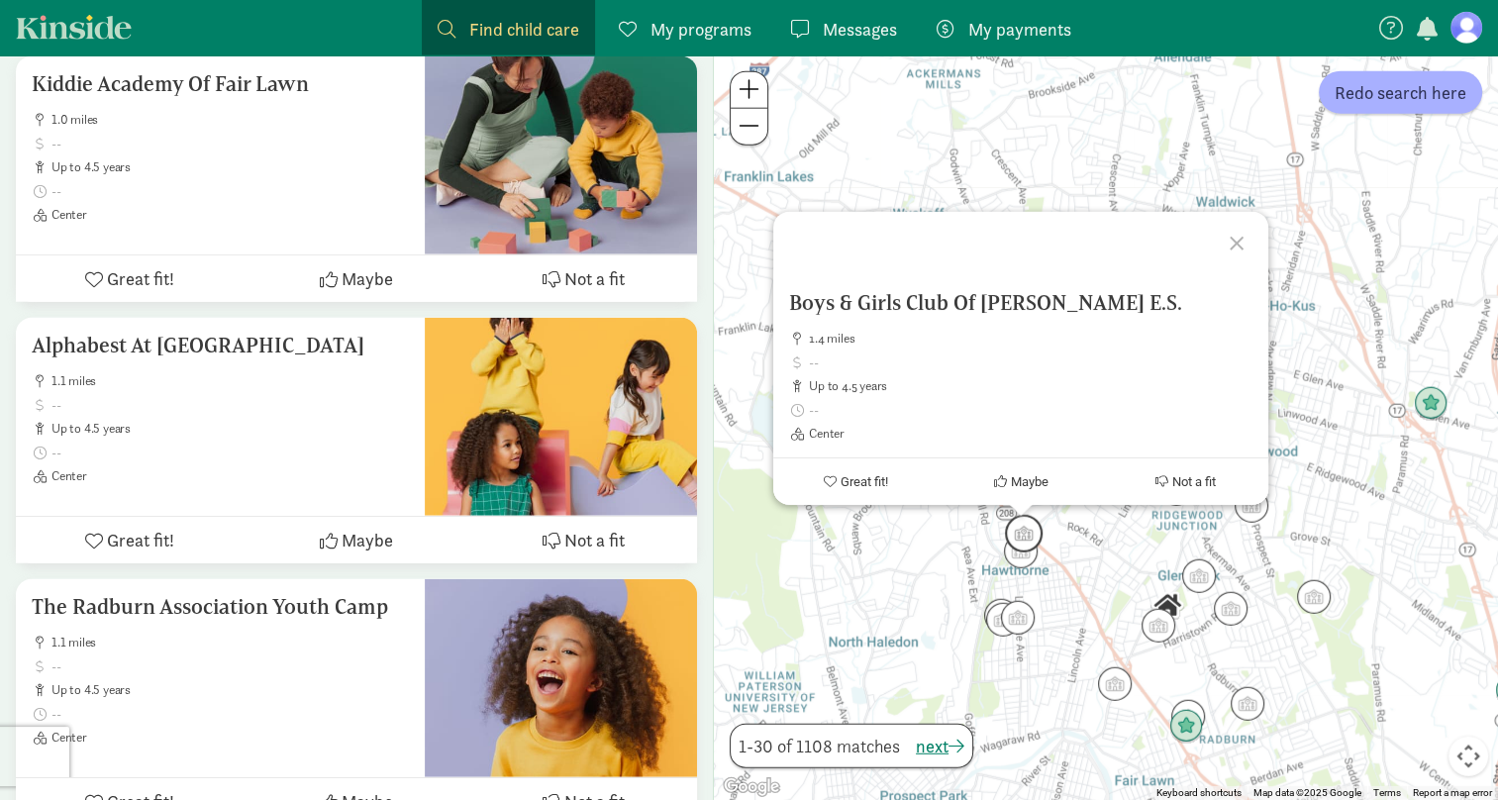
click at [1035, 527] on img "Click to see details" at bounding box center [1024, 534] width 38 height 38
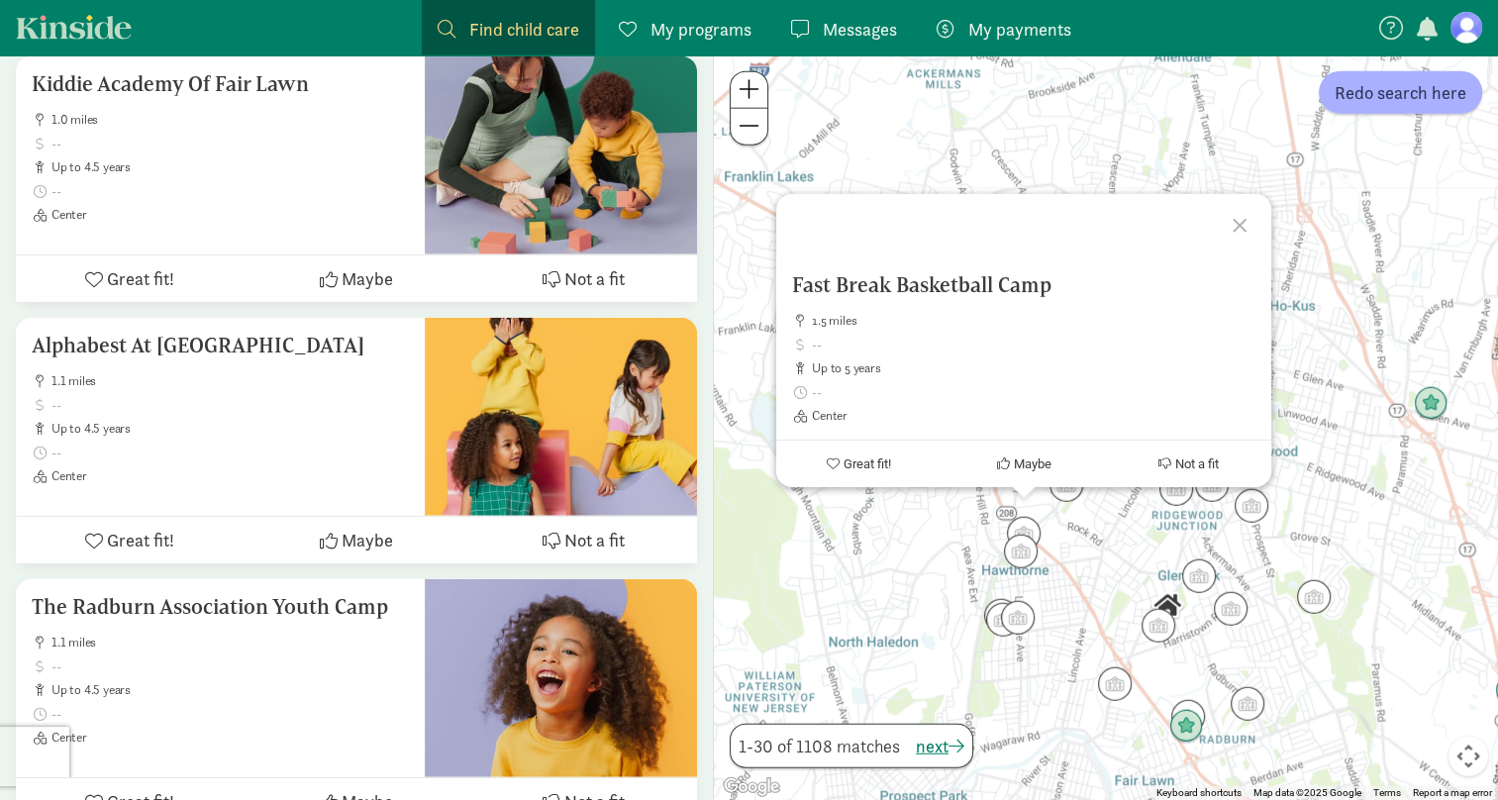
click at [1105, 525] on div "To navigate, press the arrow keys. Fast Break Basketball Camp 1.5 miles up to 5…" at bounding box center [1106, 427] width 784 height 745
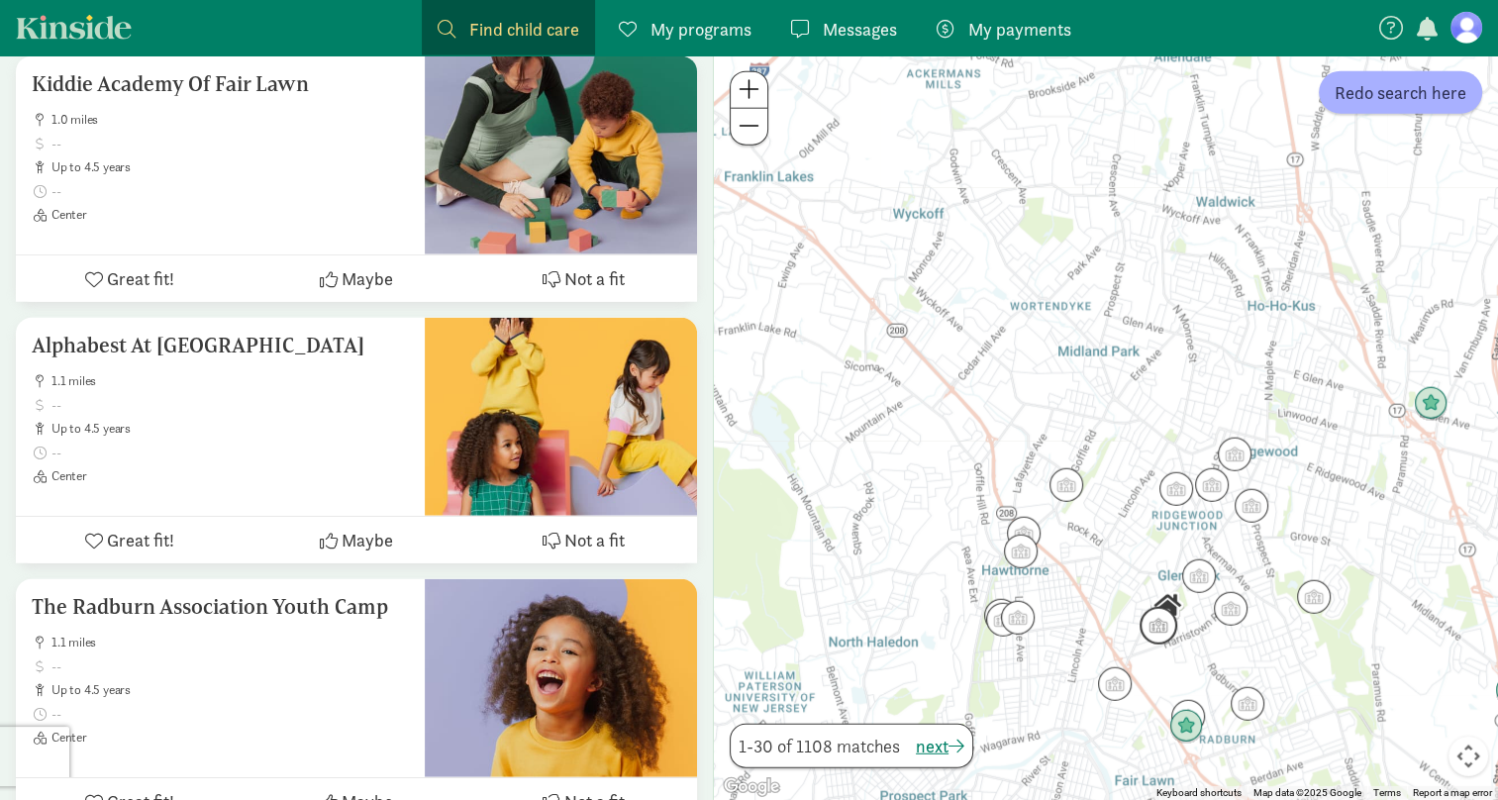
click at [1158, 625] on img "Click to see details" at bounding box center [1159, 626] width 38 height 38
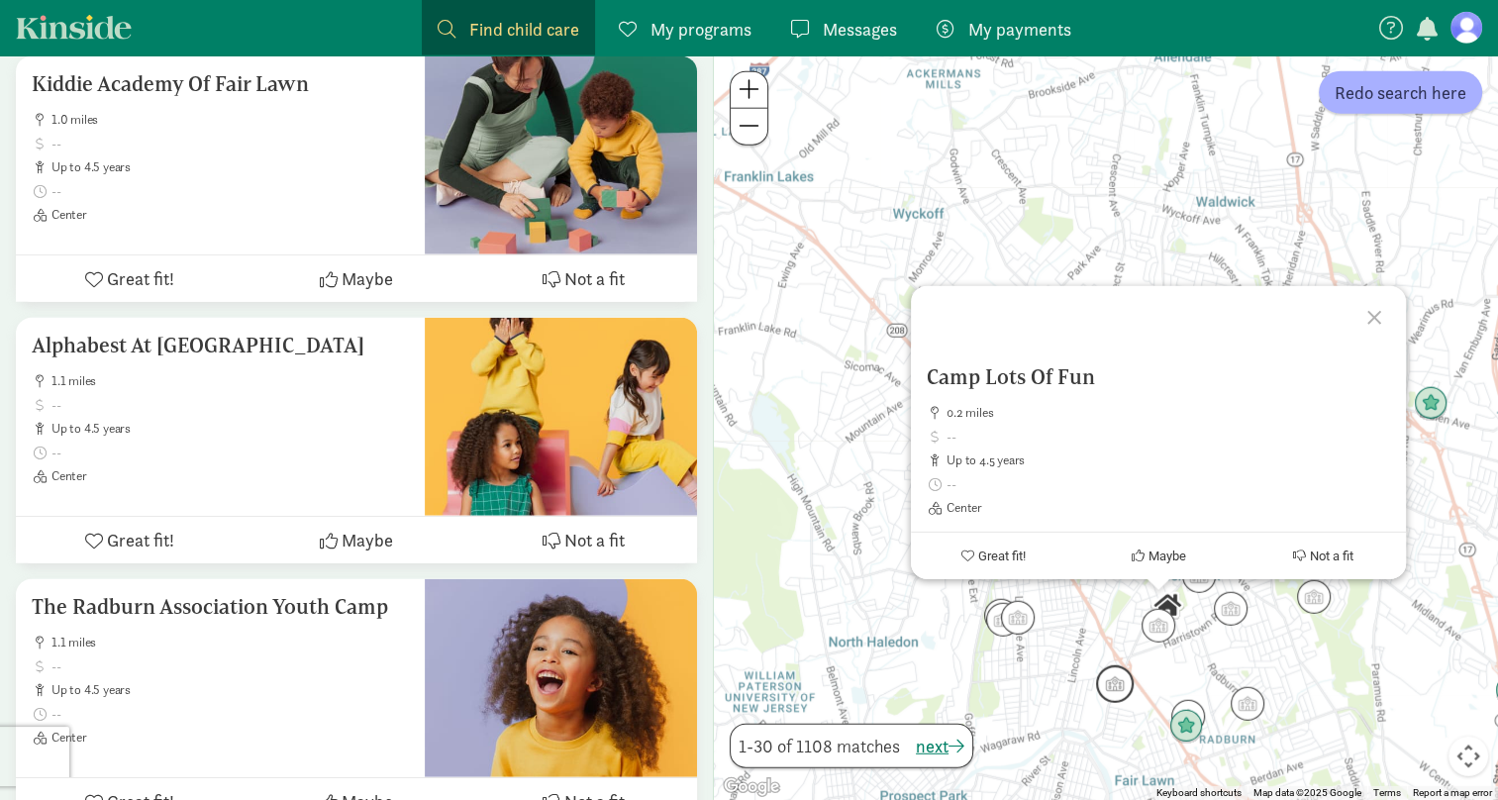
click at [1106, 692] on img "Click to see details" at bounding box center [1115, 684] width 38 height 38
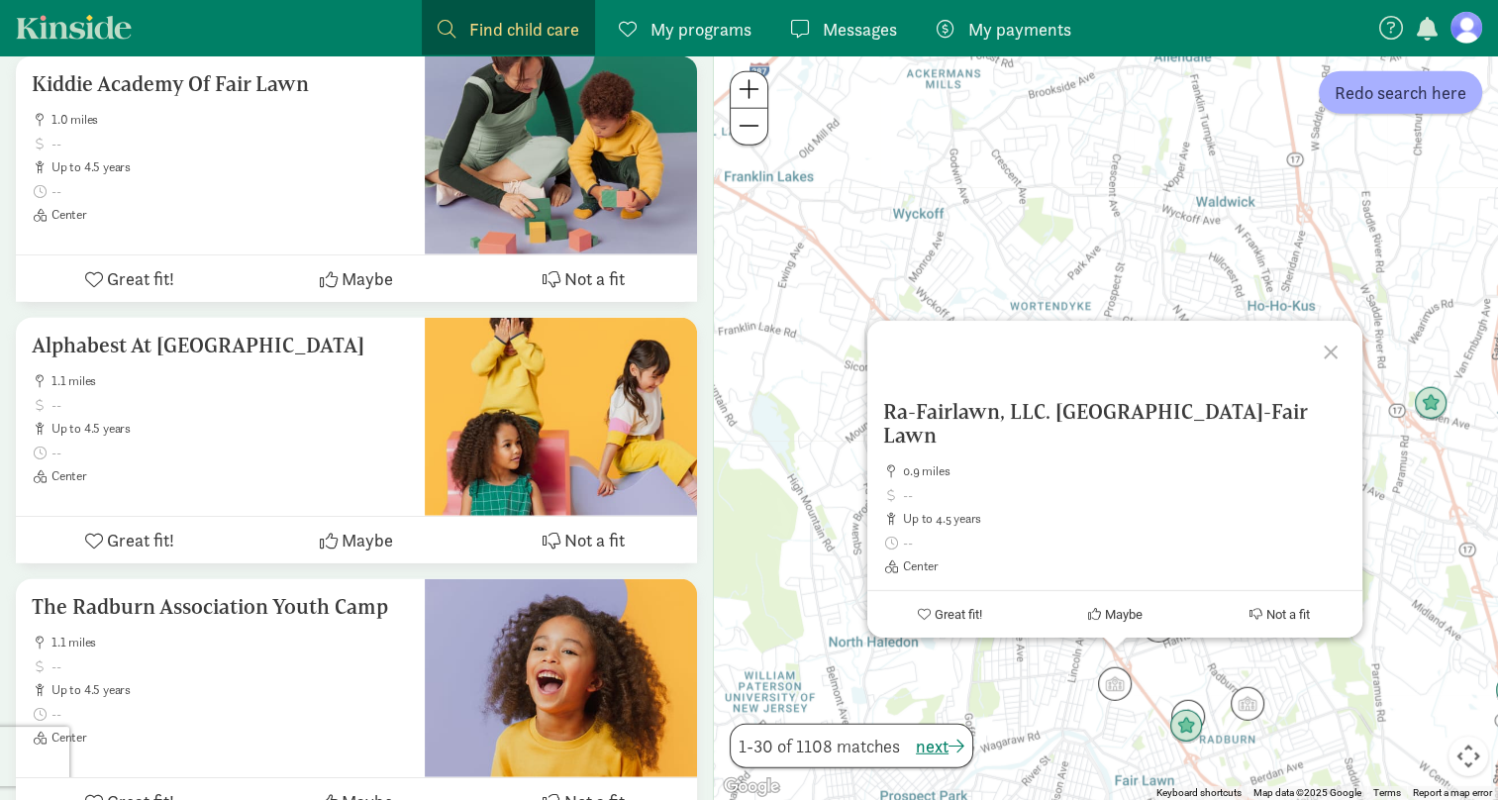
click at [1031, 701] on div "To navigate, press the arrow keys. Ra-Fairlawn, LLC. DBA Lightbridge Academy-Fa…" at bounding box center [1106, 427] width 784 height 745
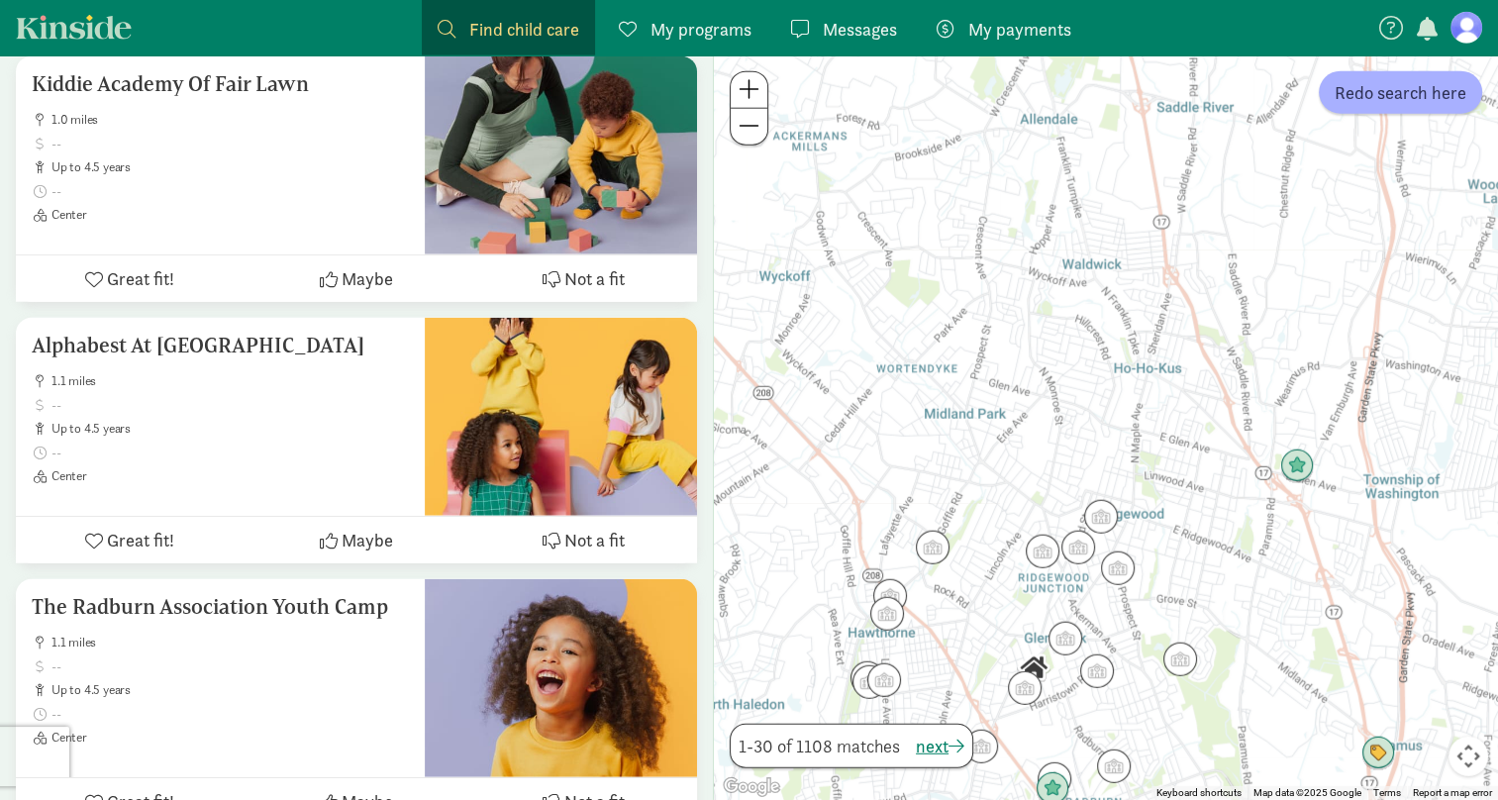
drag, startPoint x: 1135, startPoint y: 622, endPoint x: 998, endPoint y: 685, distance: 150.6
click at [998, 685] on div at bounding box center [1106, 427] width 784 height 745
click at [1054, 647] on img "Click to see details" at bounding box center [1065, 639] width 38 height 38
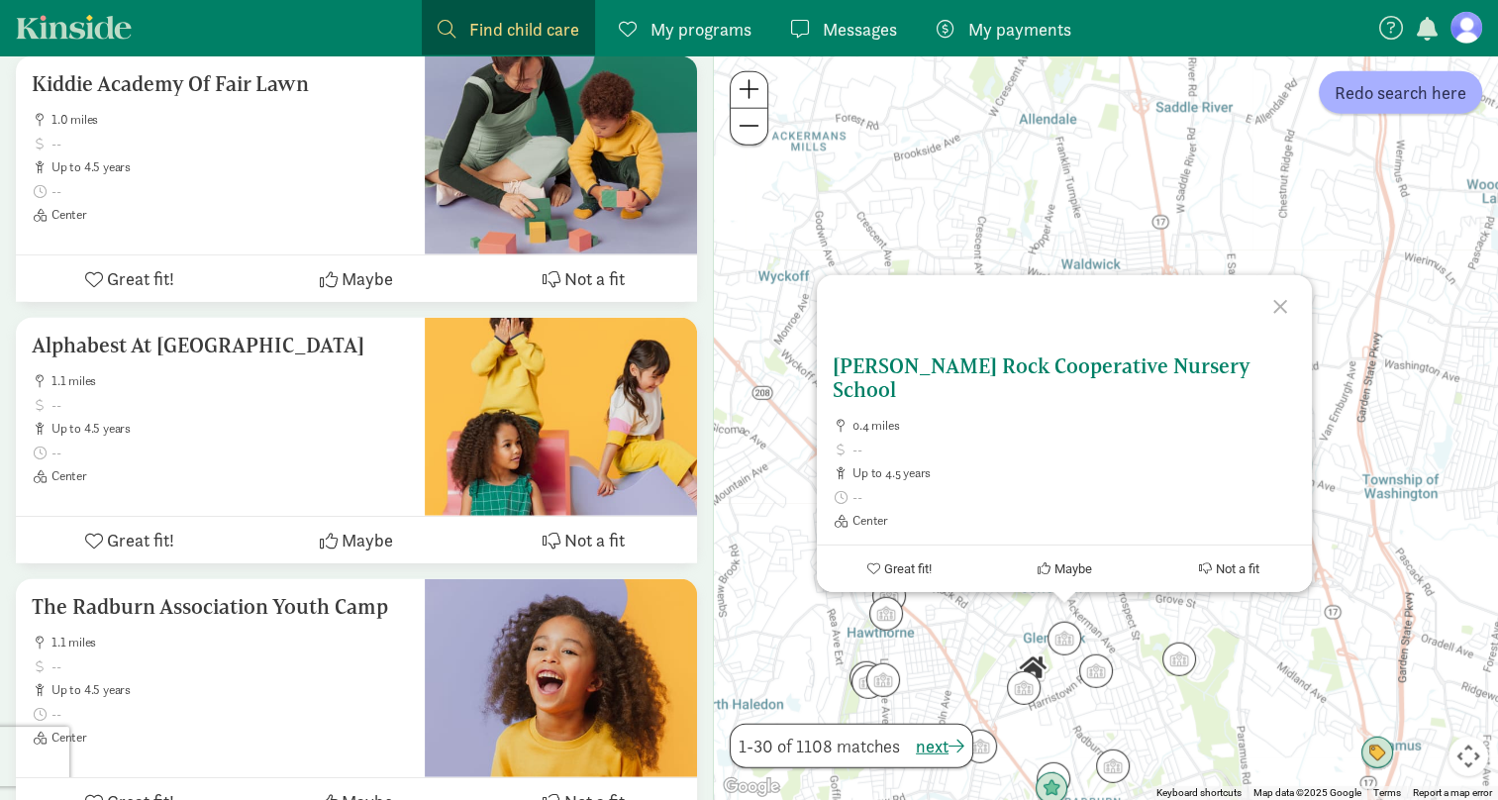
click at [1075, 437] on ul "0.4 miles up to 4.5 years Center" at bounding box center [1064, 473] width 463 height 111
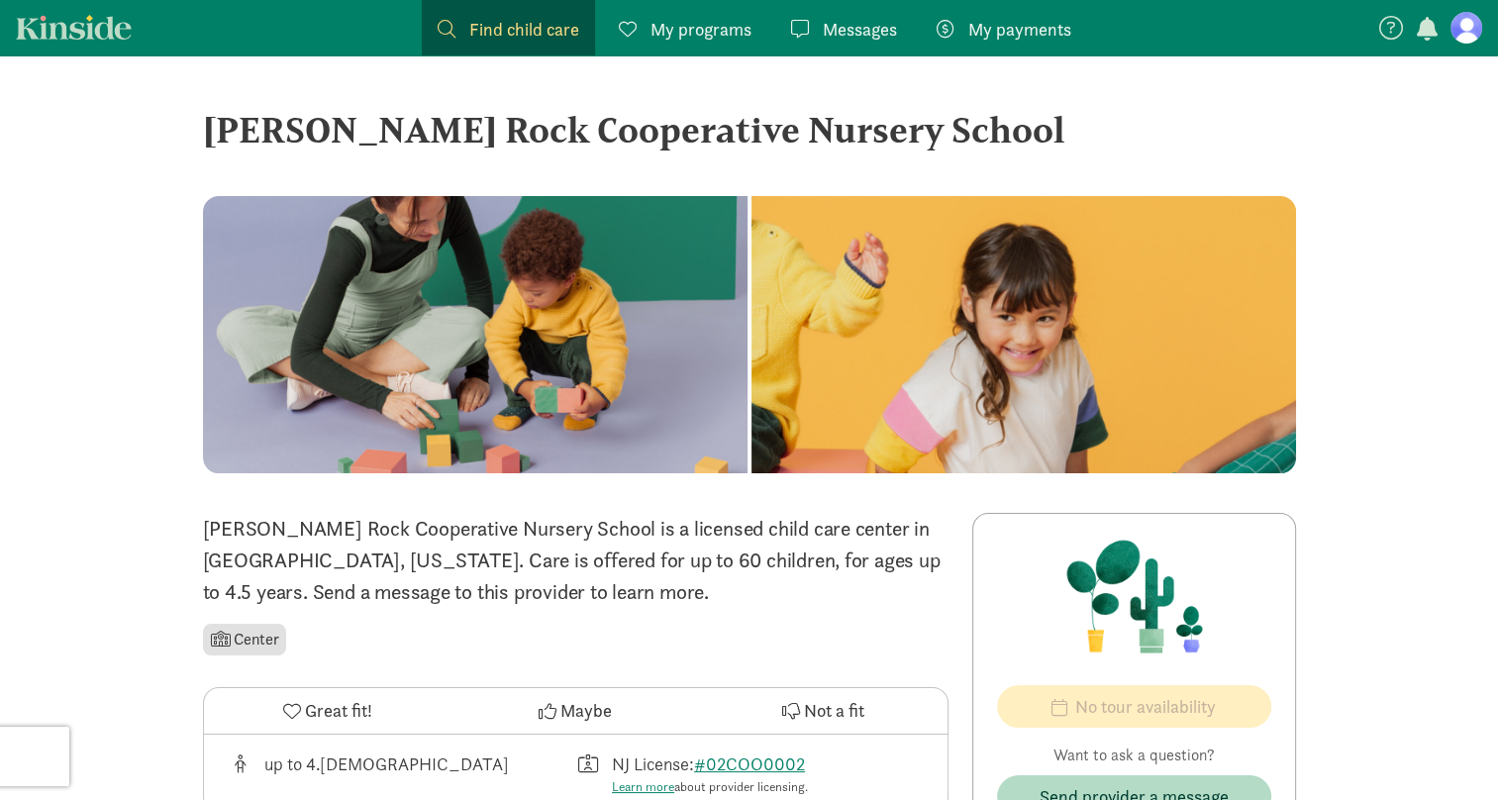
click at [67, 419] on div "‹ › × Glen Rock Cooperative Nursery School ‹ › × Glen Rock Cooperative Nursery …" at bounding box center [749, 811] width 1498 height 1513
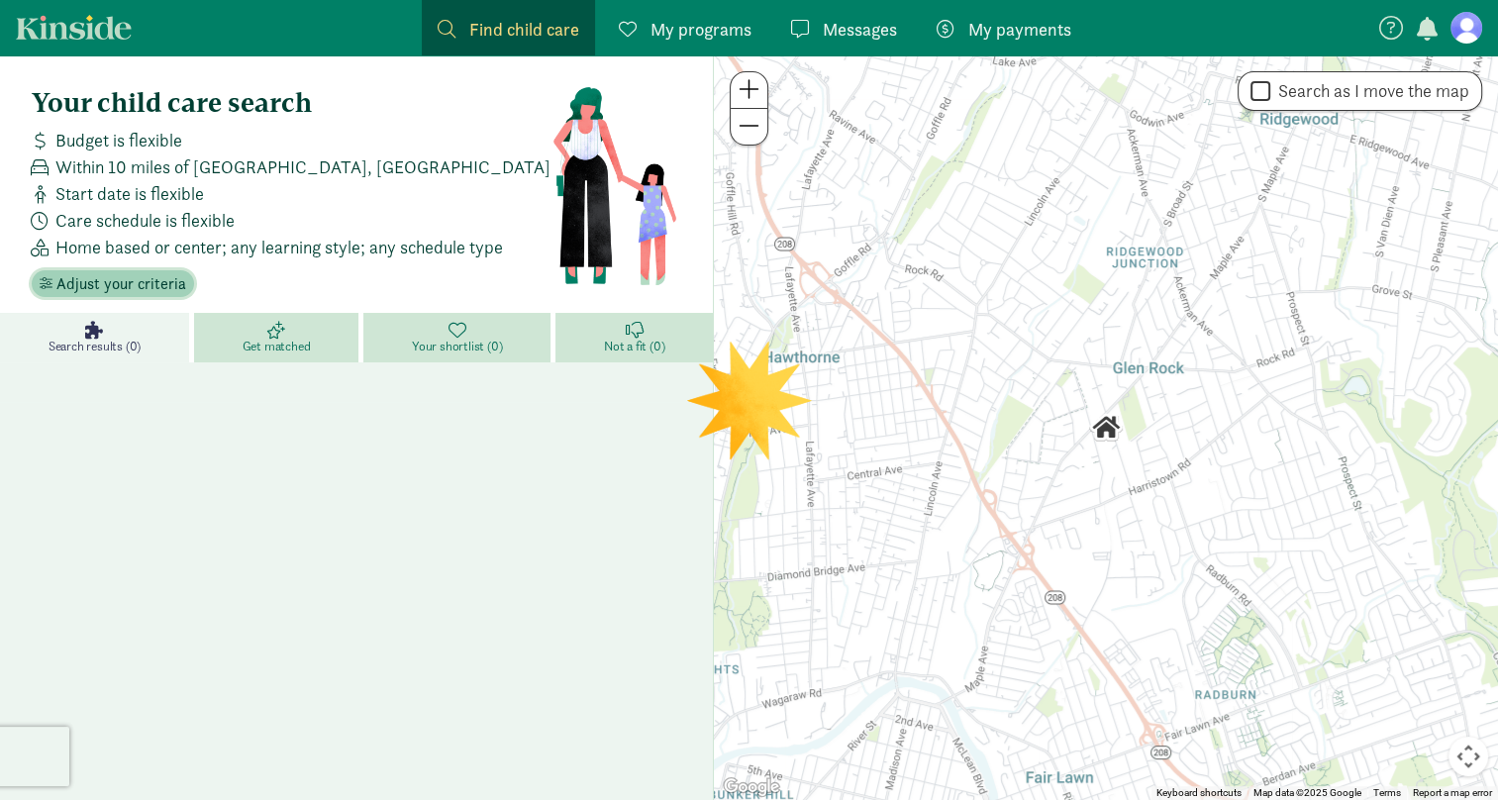
click at [147, 281] on span "Adjust your criteria" at bounding box center [121, 284] width 130 height 24
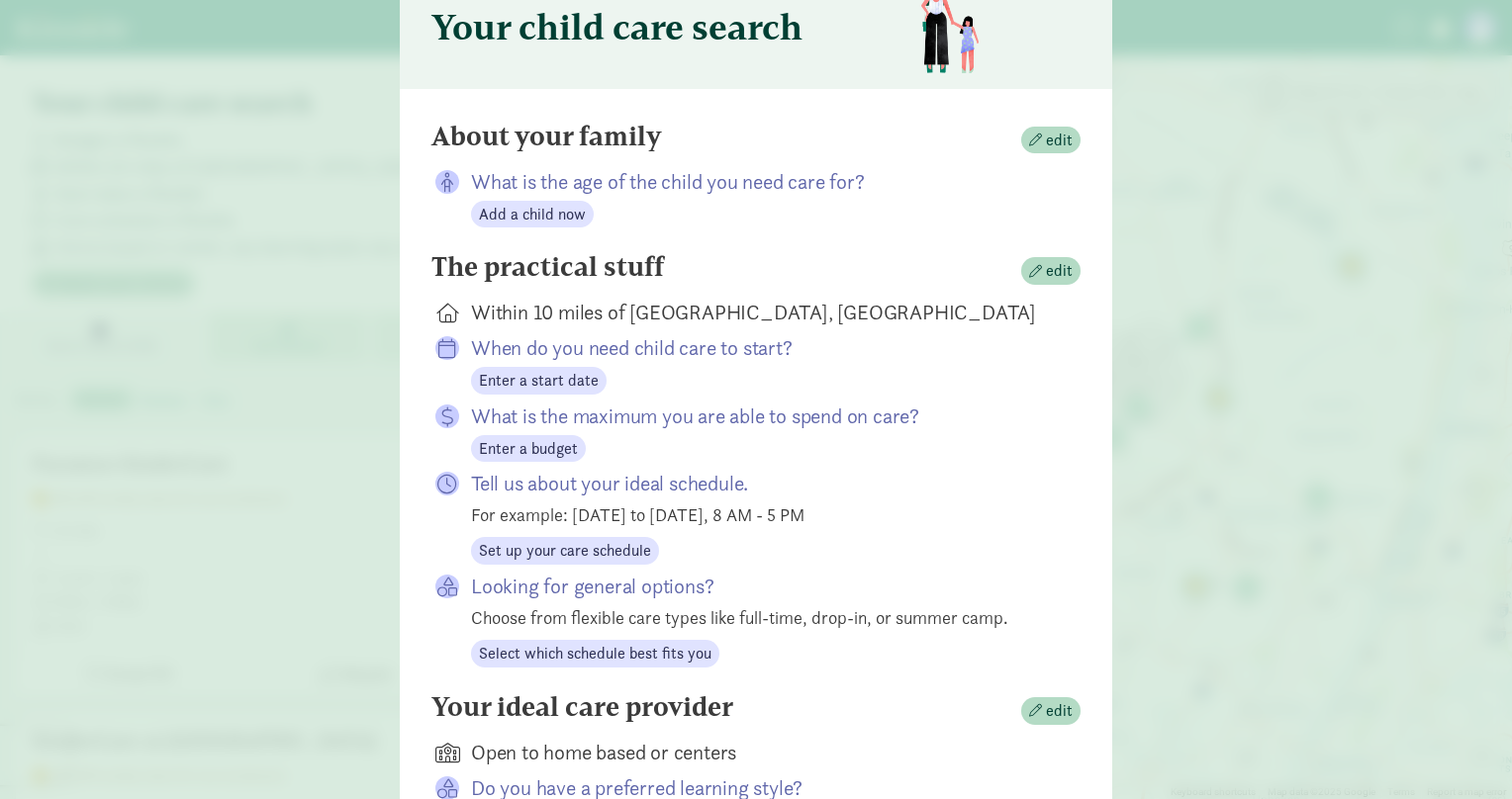
scroll to position [198, 0]
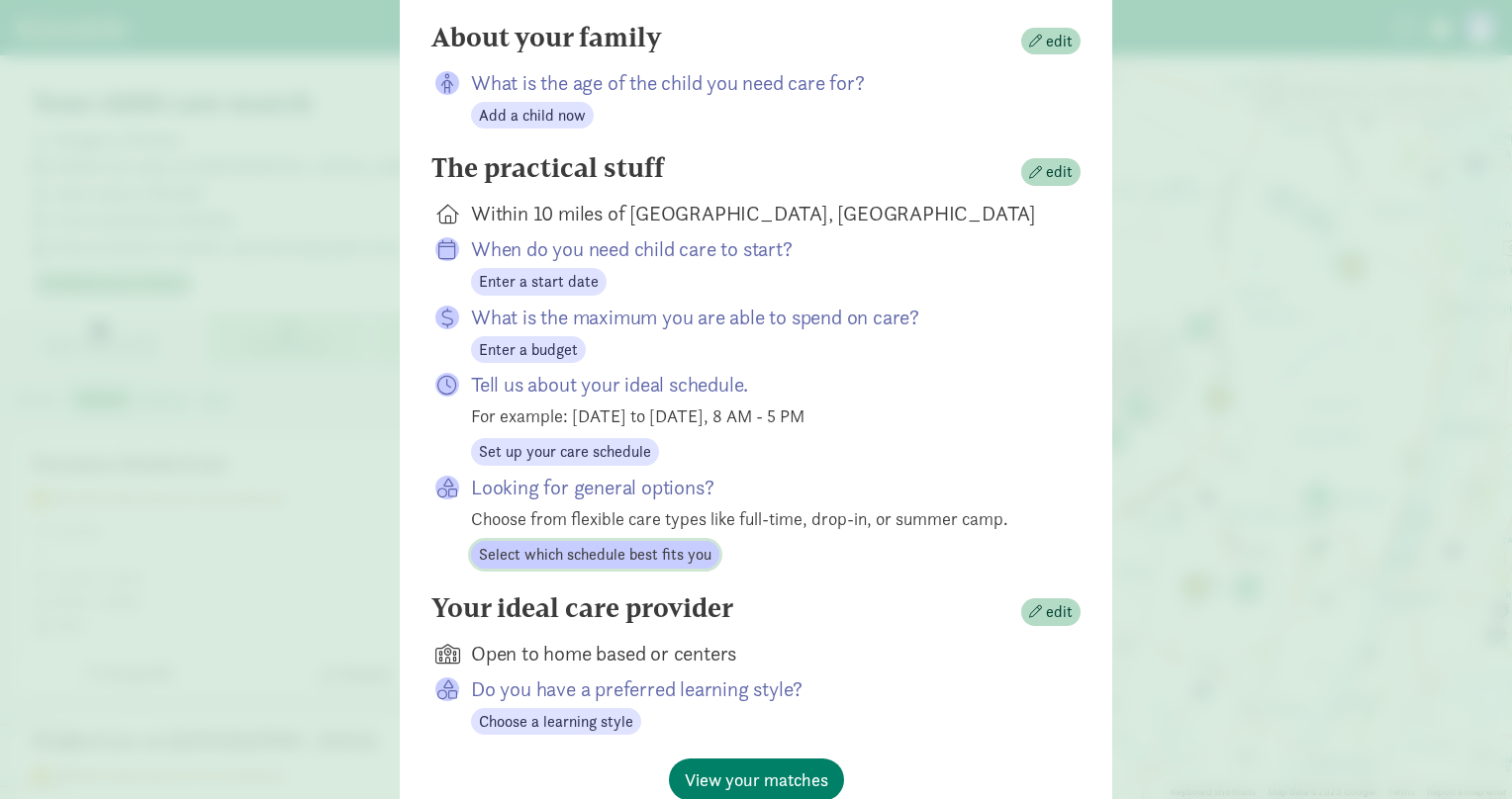
click at [611, 554] on span "Select which schedule best fits you" at bounding box center [595, 555] width 233 height 24
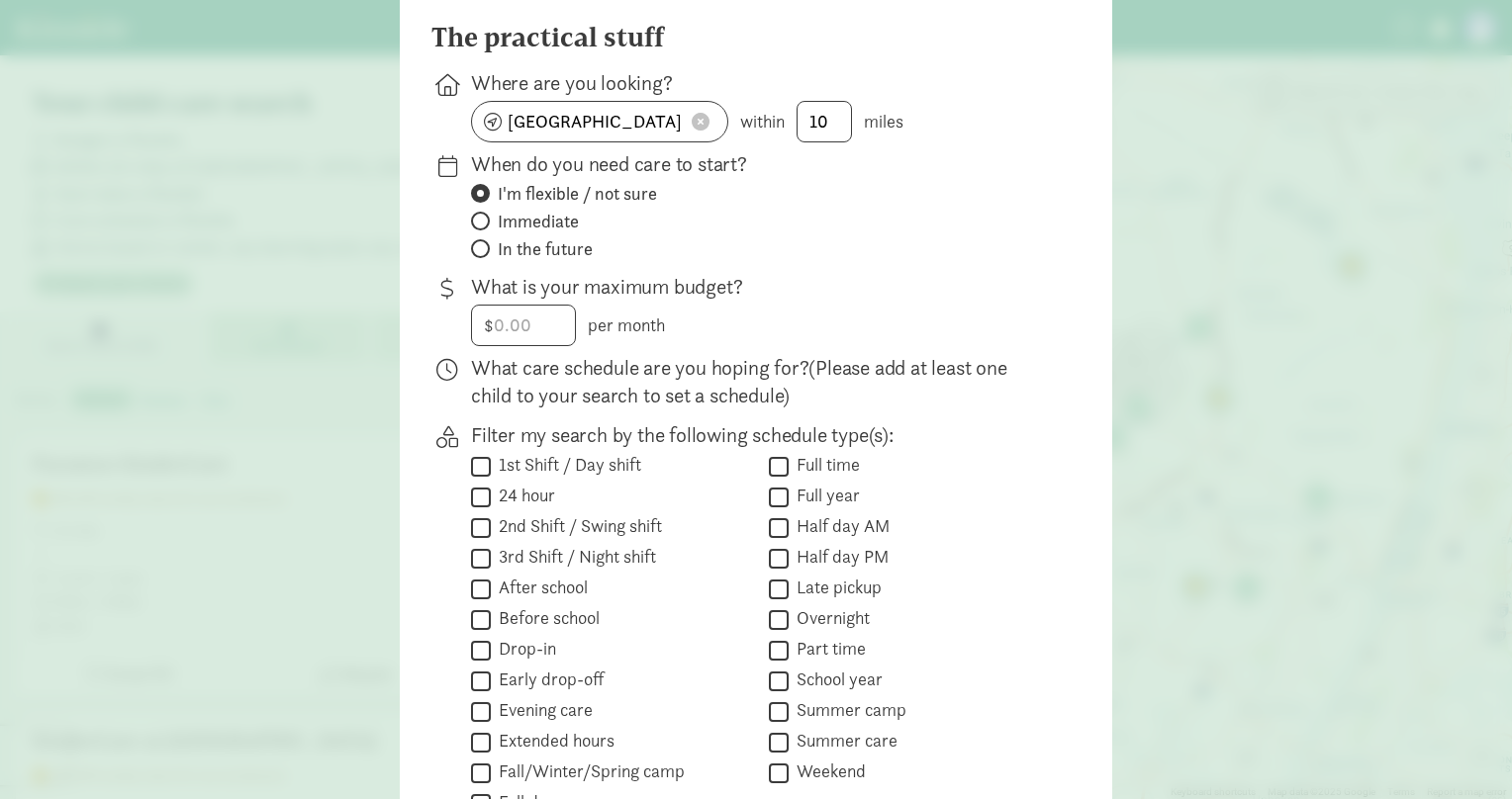
scroll to position [297, 0]
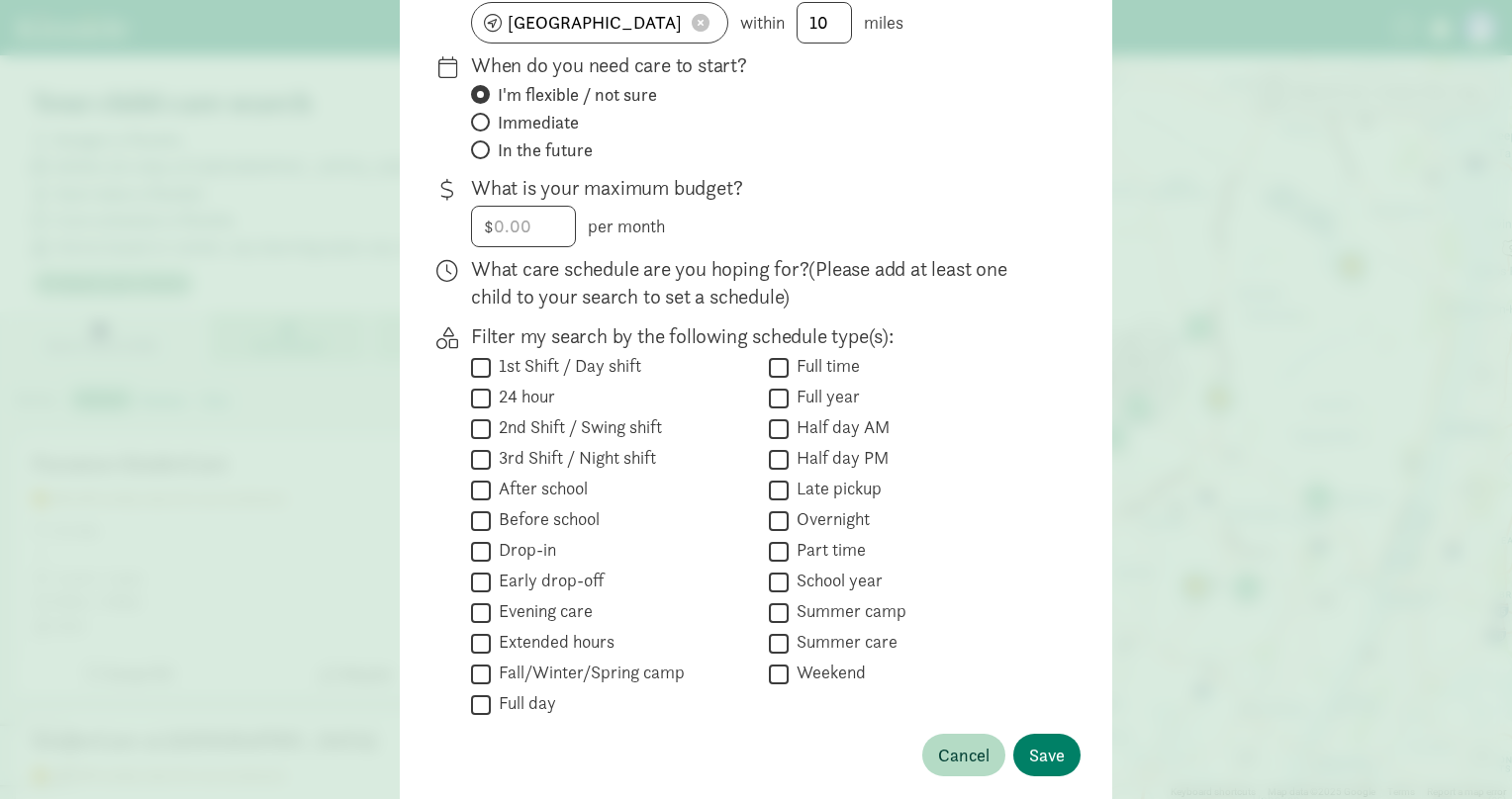
click at [774, 606] on input "Summer camp" at bounding box center [778, 612] width 20 height 27
checkbox input "true"
click at [475, 490] on input "After school" at bounding box center [481, 489] width 20 height 27
checkbox input "true"
click at [1045, 767] on button "Save" at bounding box center [1046, 755] width 67 height 43
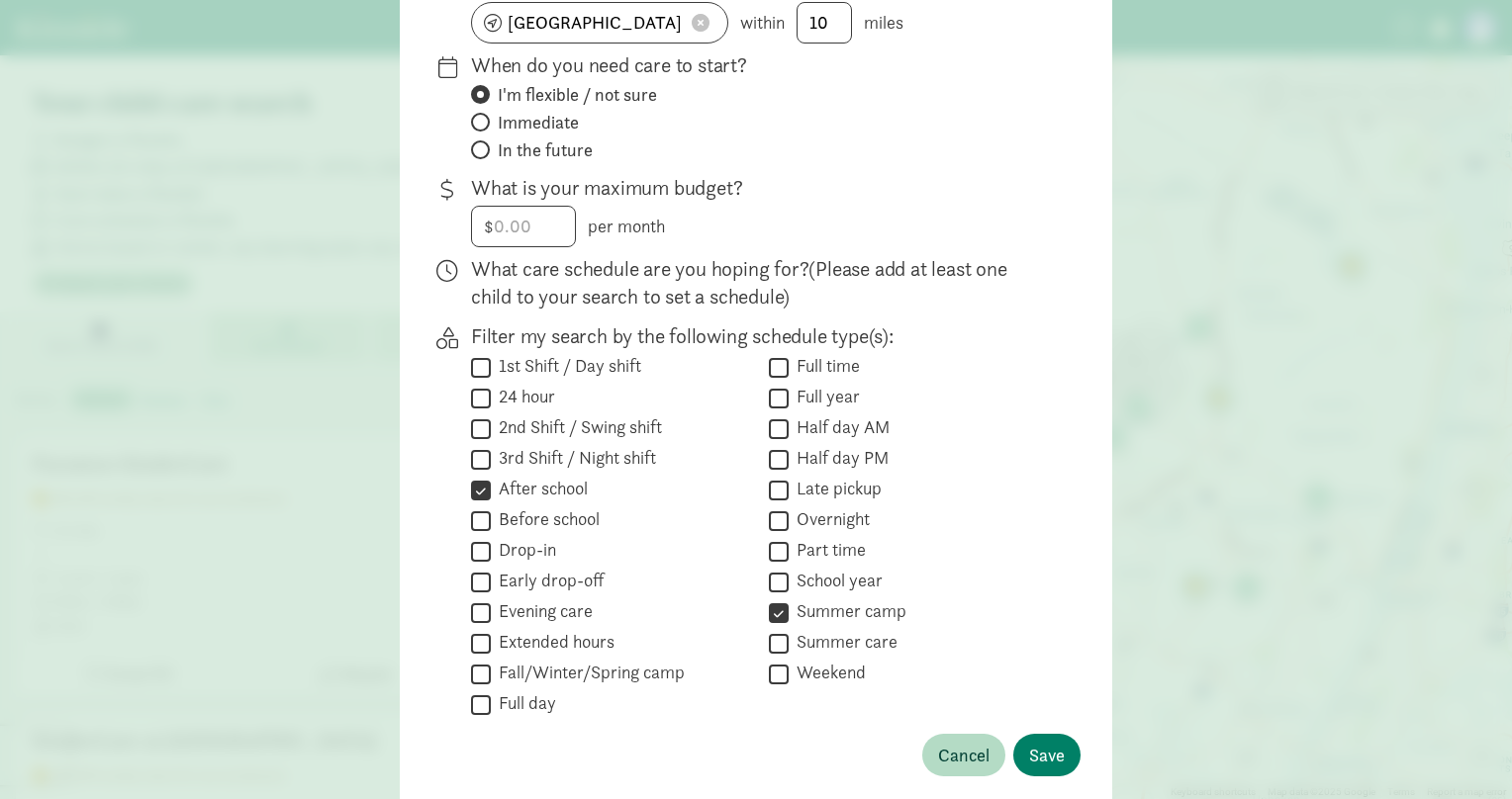
scroll to position [226, 0]
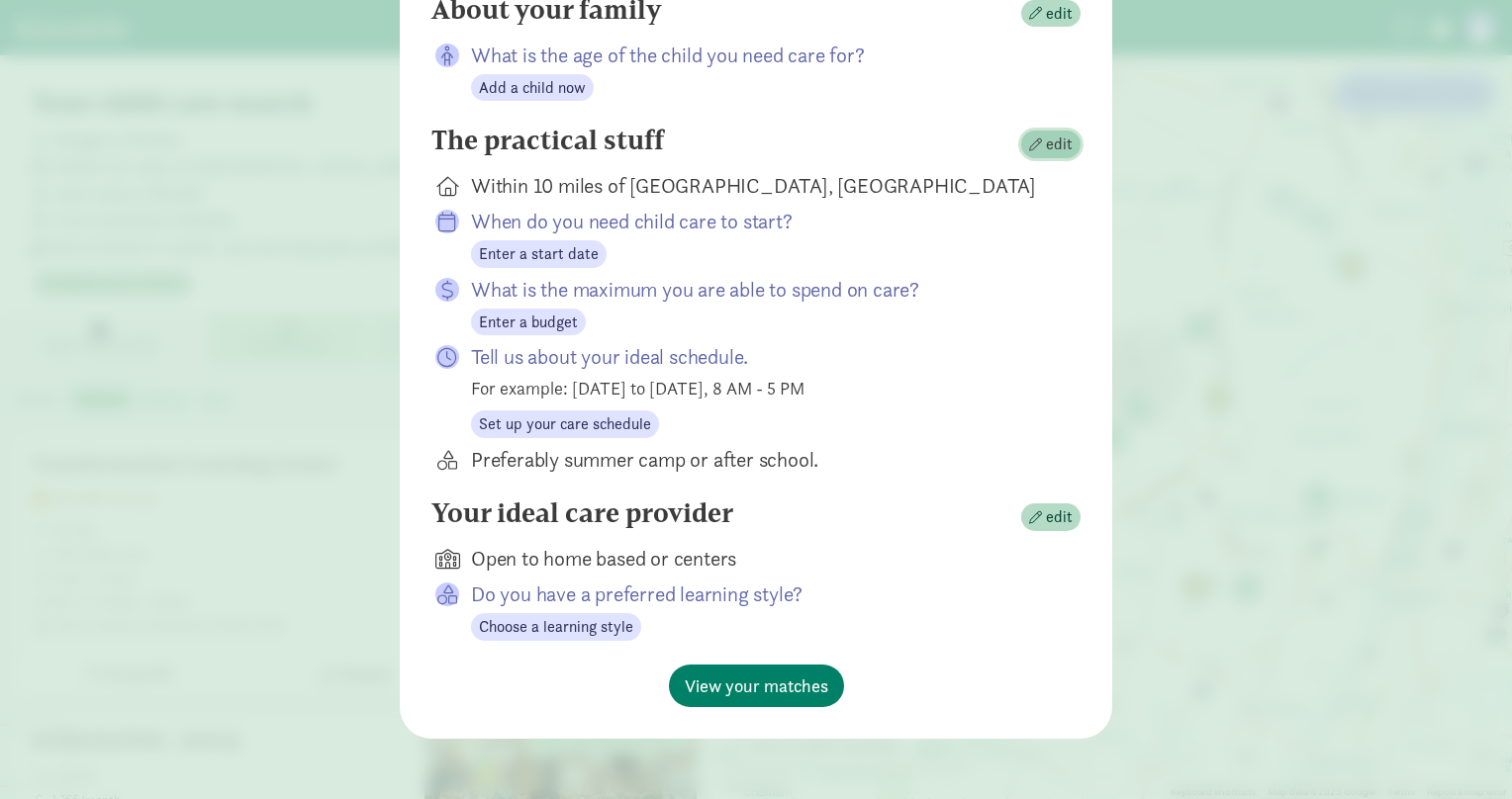
click at [1049, 144] on span "edit" at bounding box center [1059, 145] width 27 height 24
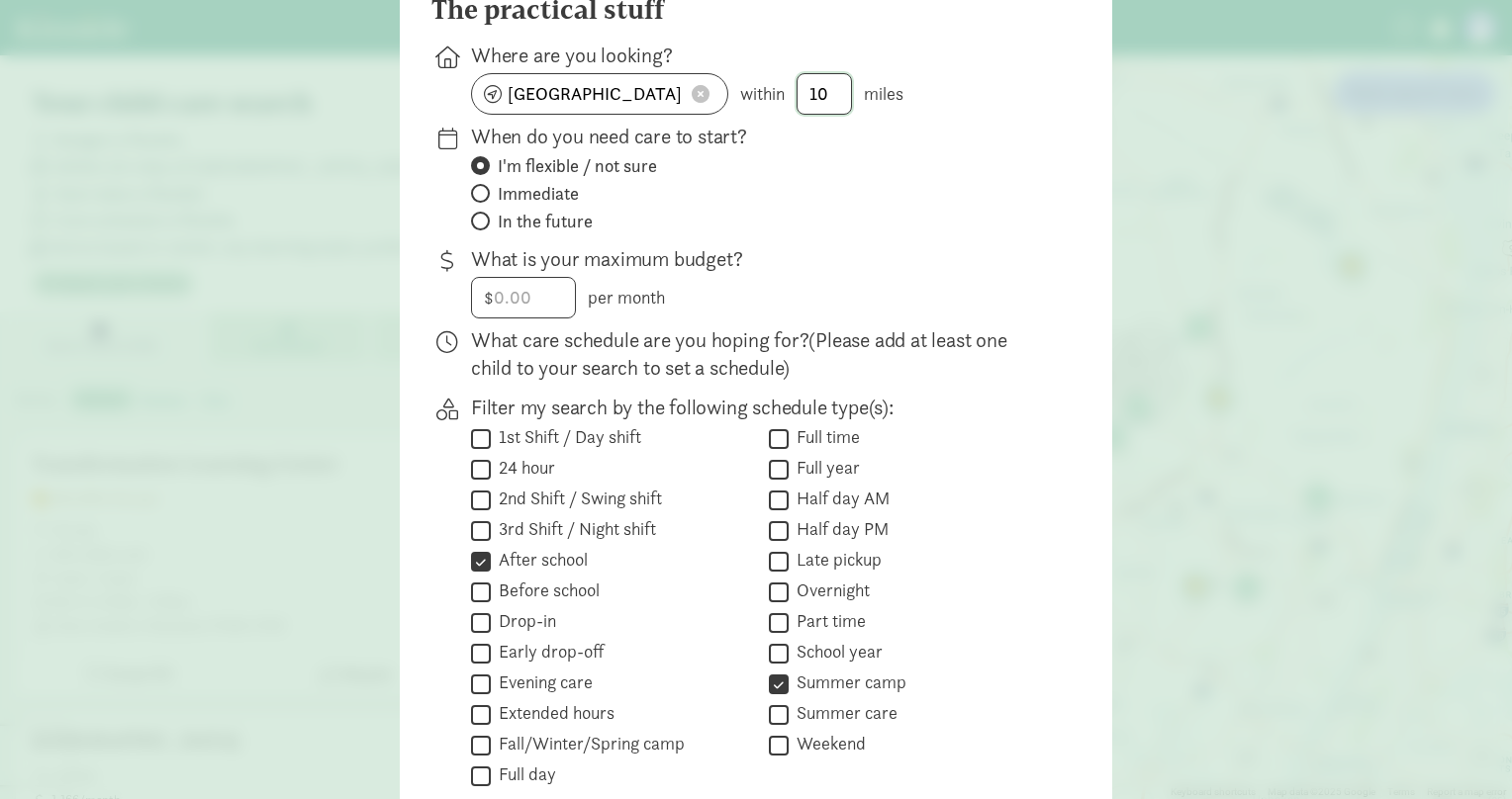
drag, startPoint x: 825, startPoint y: 101, endPoint x: 791, endPoint y: 94, distance: 34.7
click at [791, 94] on div "[GEOGRAPHIC_DATA] within 10 miles" at bounding box center [759, 94] width 578 height 42
type input "5"
click at [751, 486] on div "I'm flexible / not sure Immediate In the future" at bounding box center [611, 499] width 280 height 27
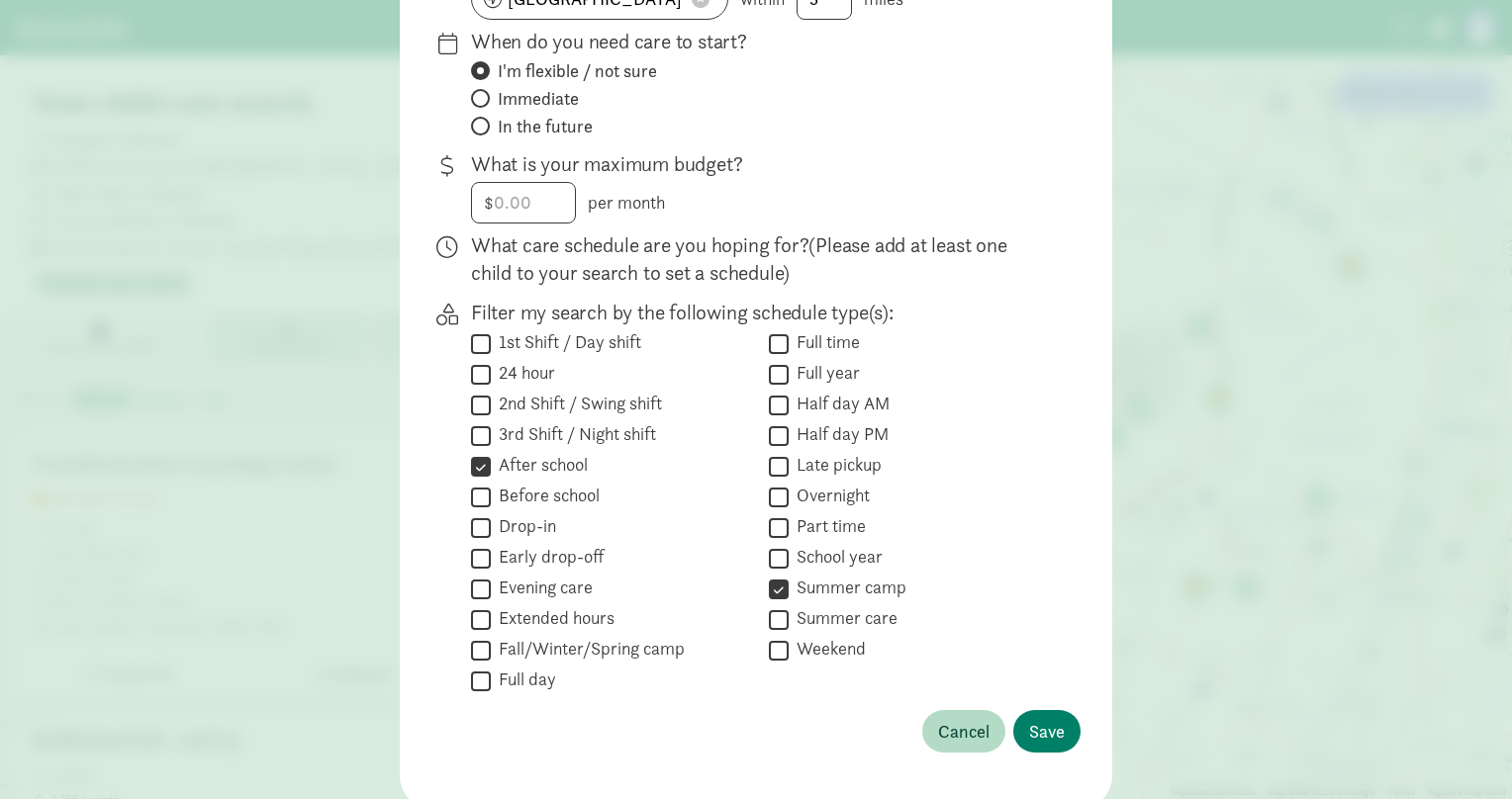
scroll to position [392, 0]
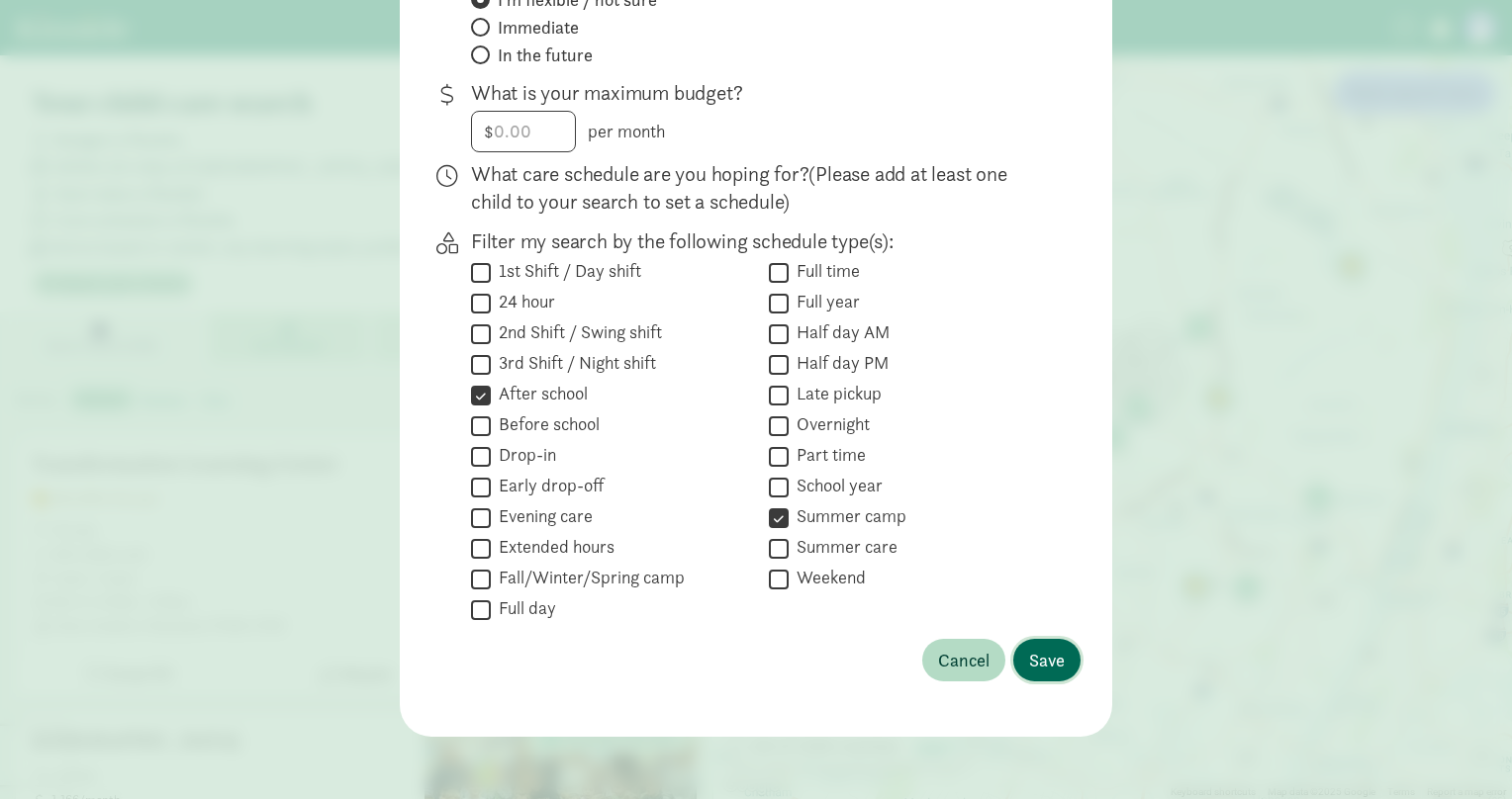
click at [1041, 664] on span "Save" at bounding box center [1047, 660] width 36 height 27
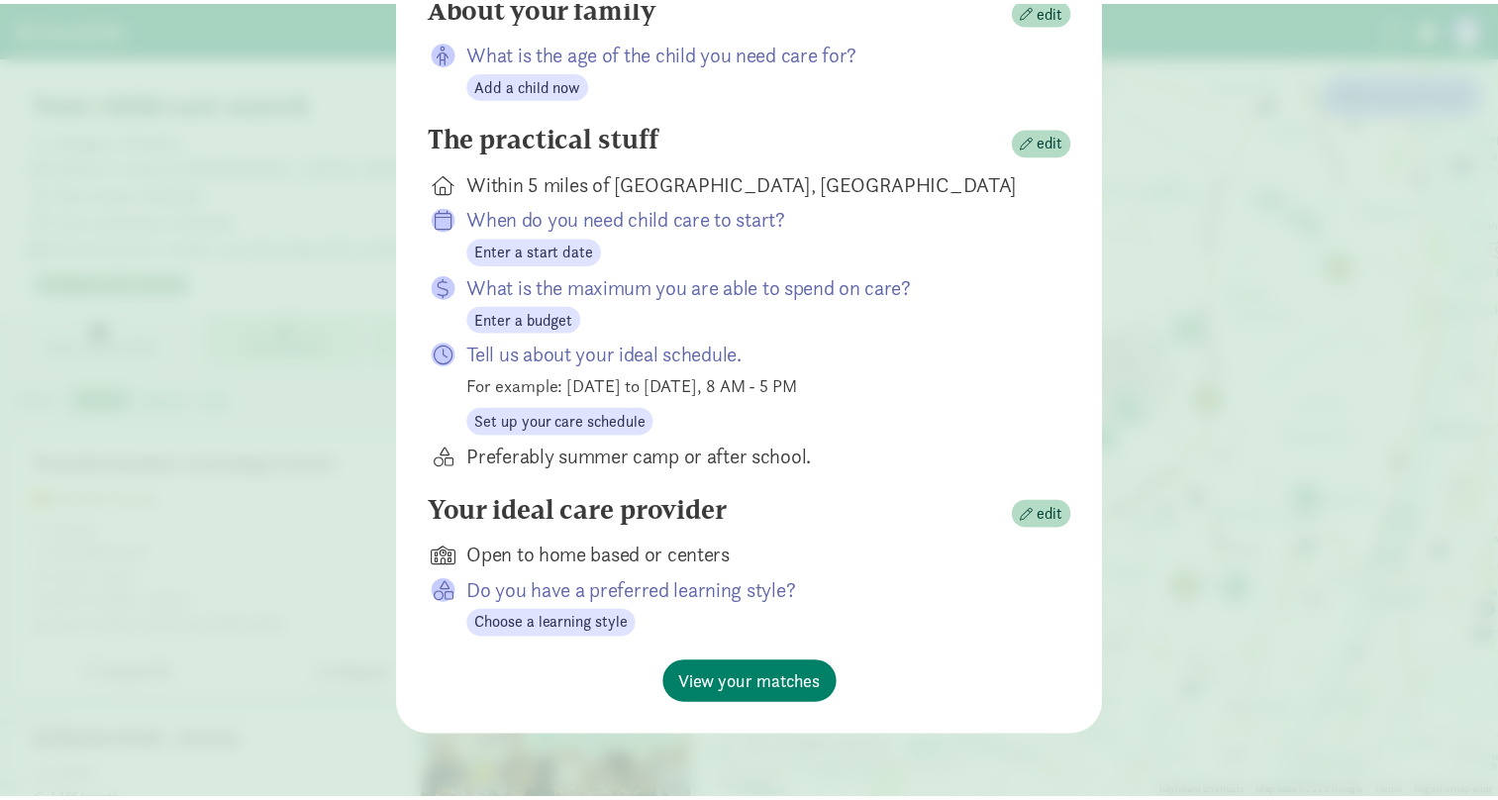
scroll to position [226, 0]
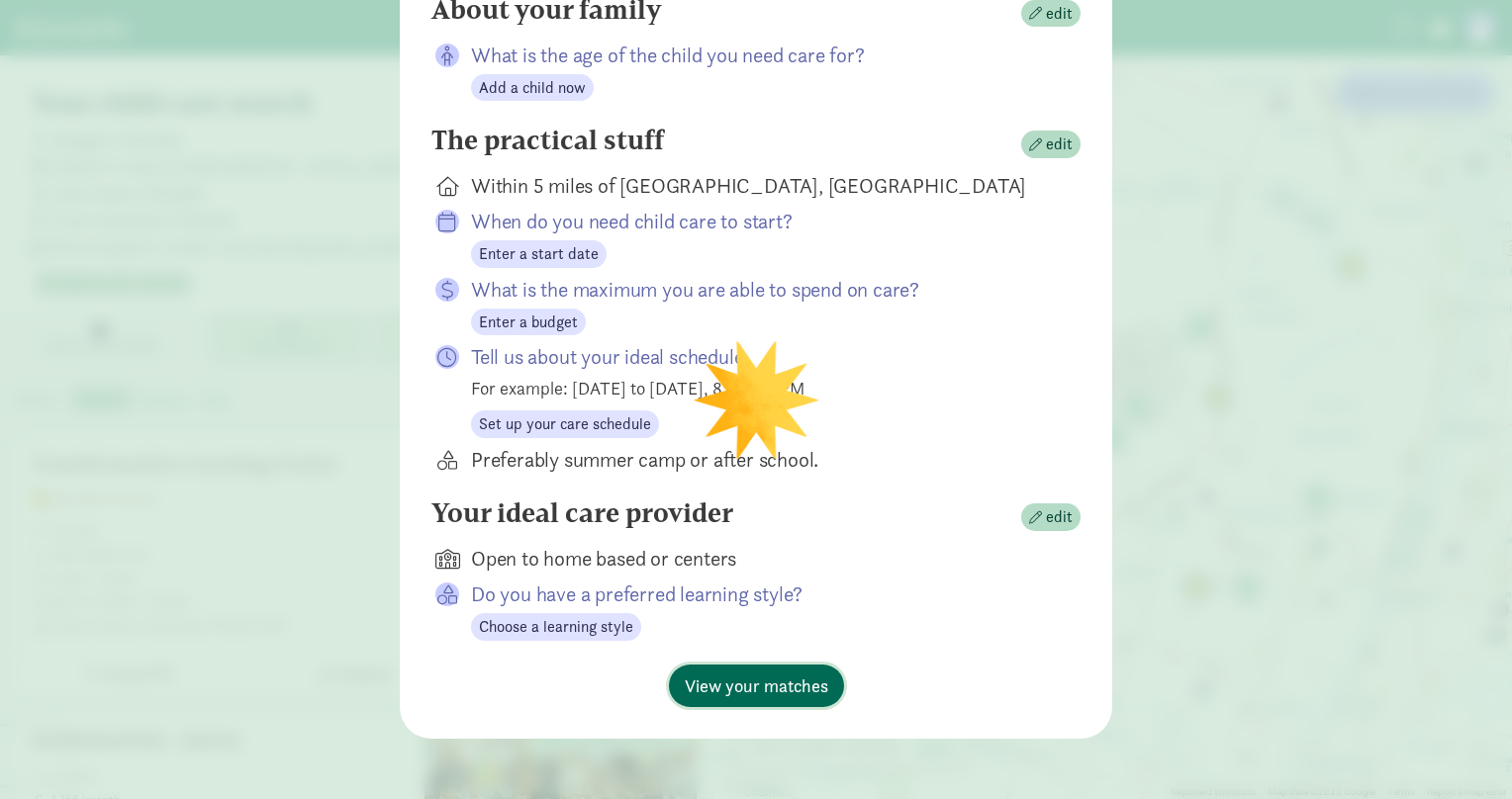
click at [745, 685] on span "View your matches" at bounding box center [756, 685] width 144 height 27
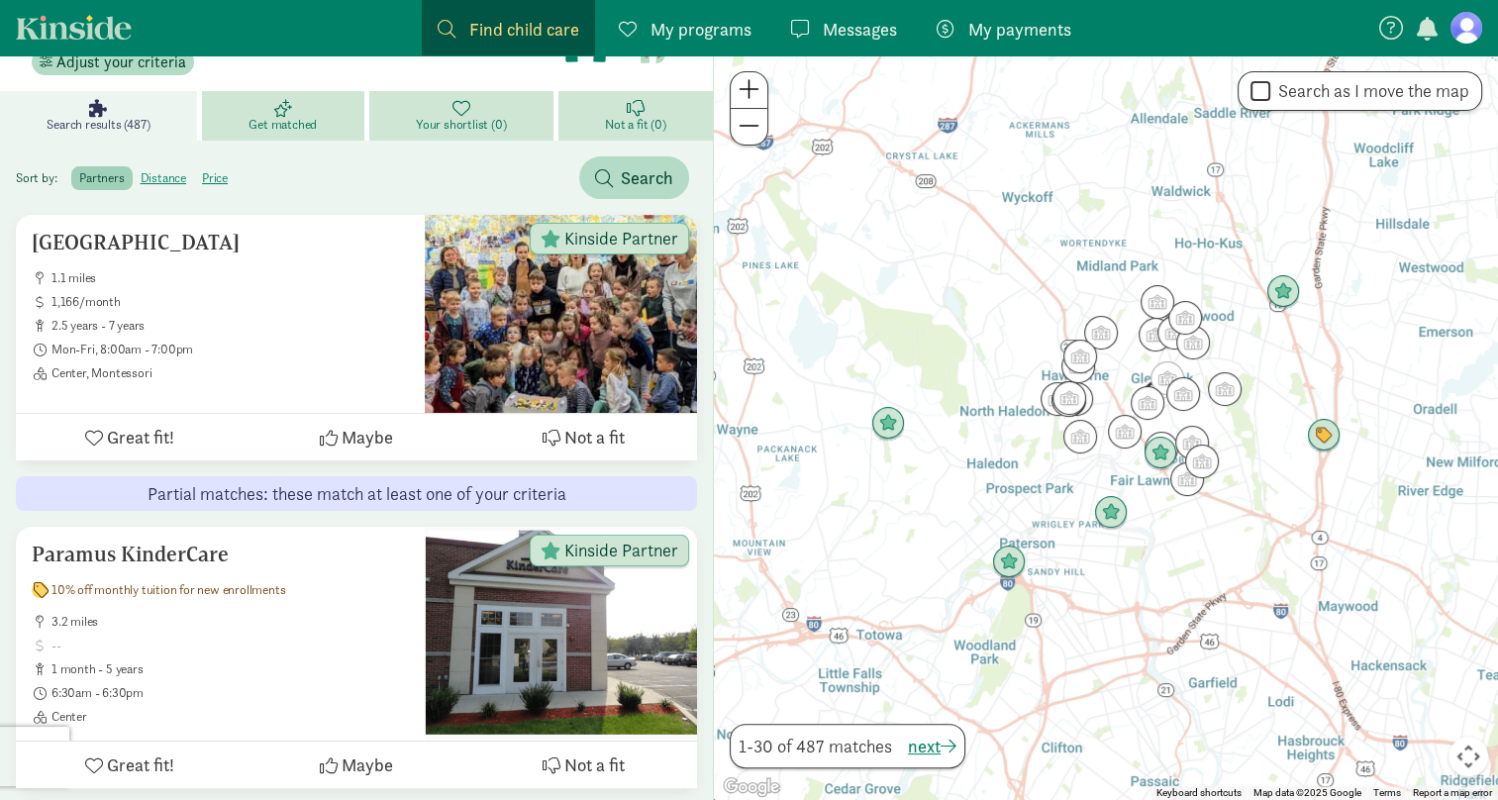
scroll to position [0, 0]
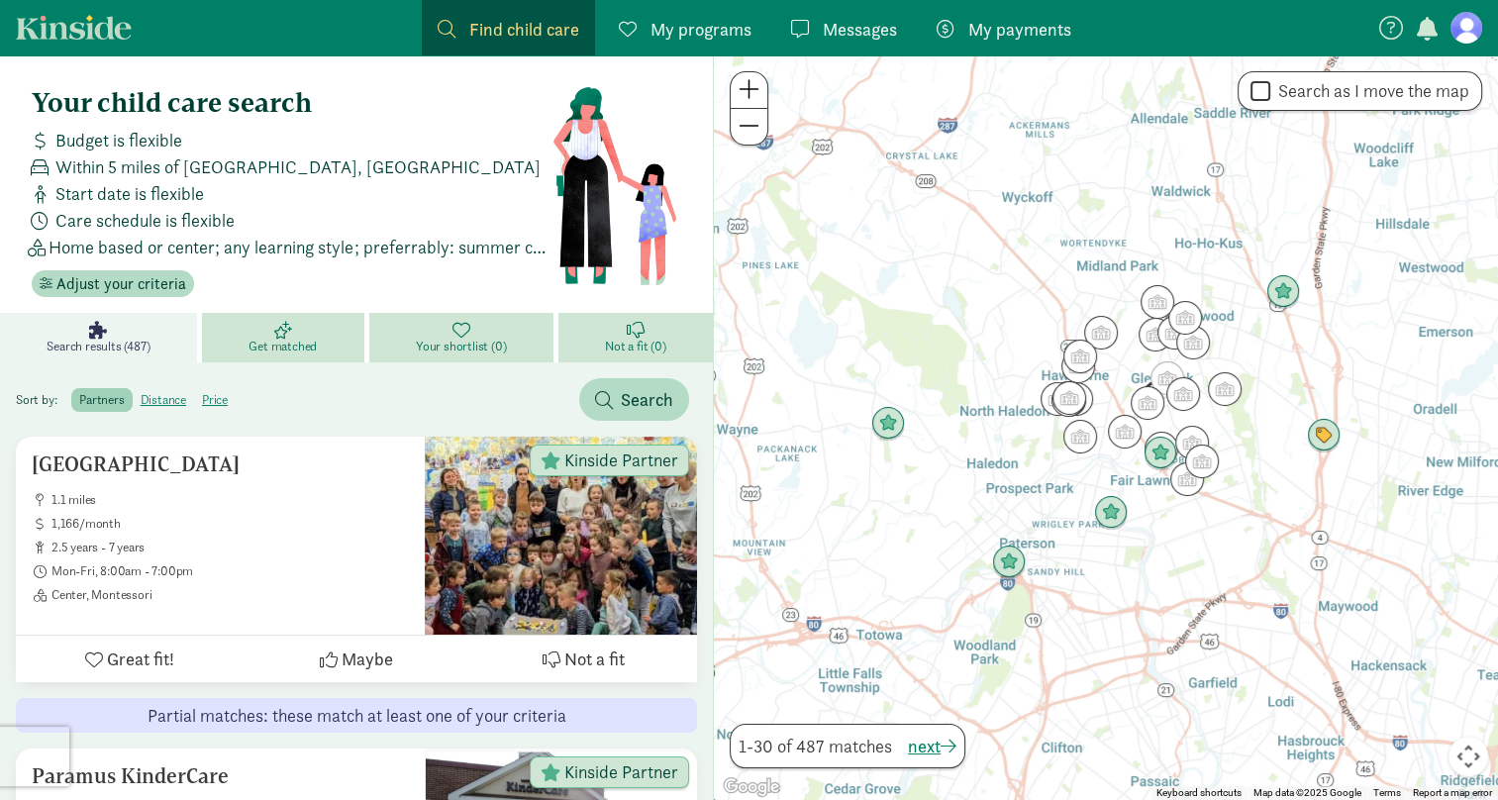
click at [689, 33] on span "My programs" at bounding box center [700, 29] width 101 height 27
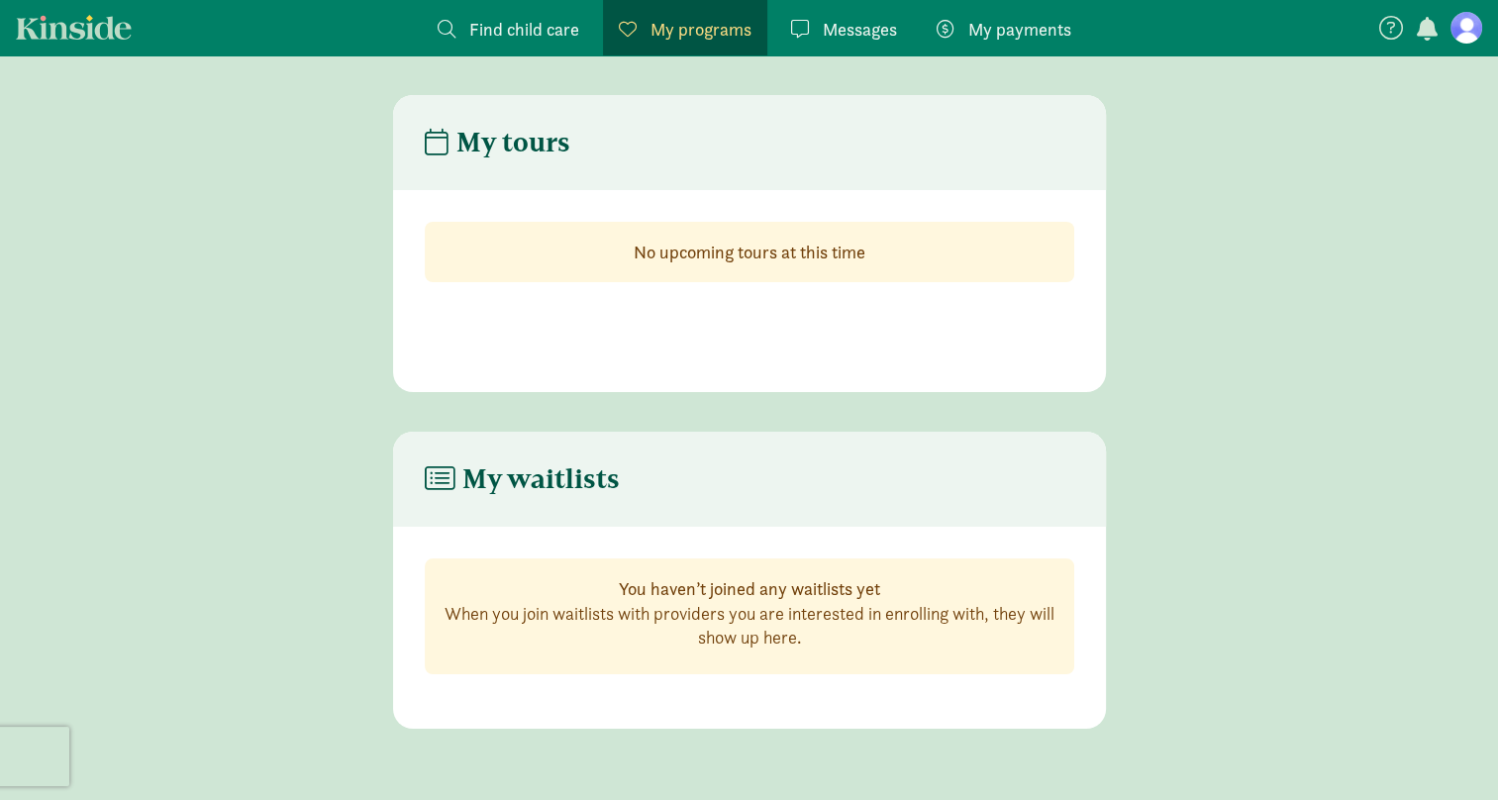
click at [489, 29] on span "Find child care" at bounding box center [524, 29] width 110 height 27
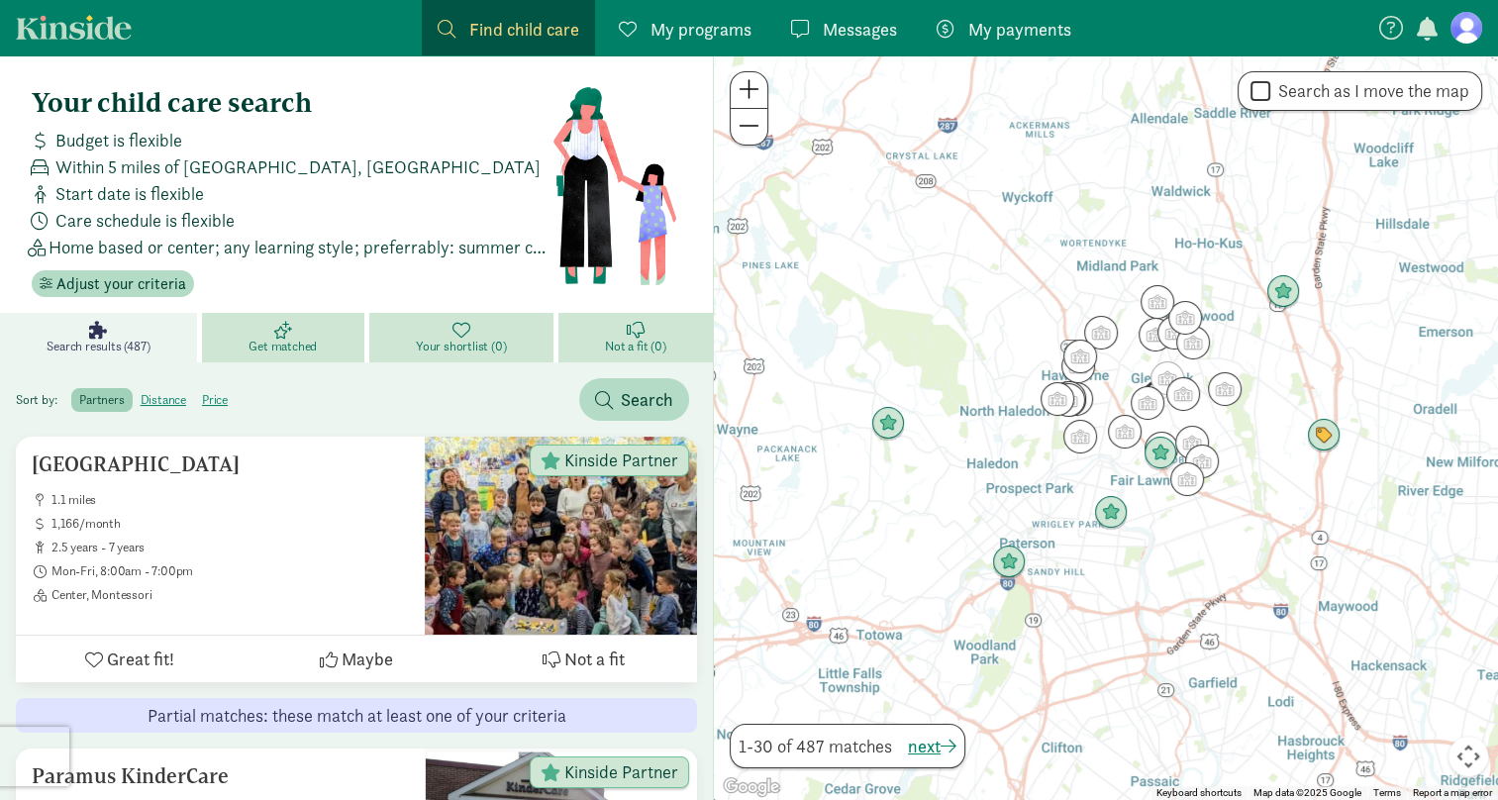
click at [942, 506] on div at bounding box center [1106, 427] width 784 height 745
